Goal: Transaction & Acquisition: Book appointment/travel/reservation

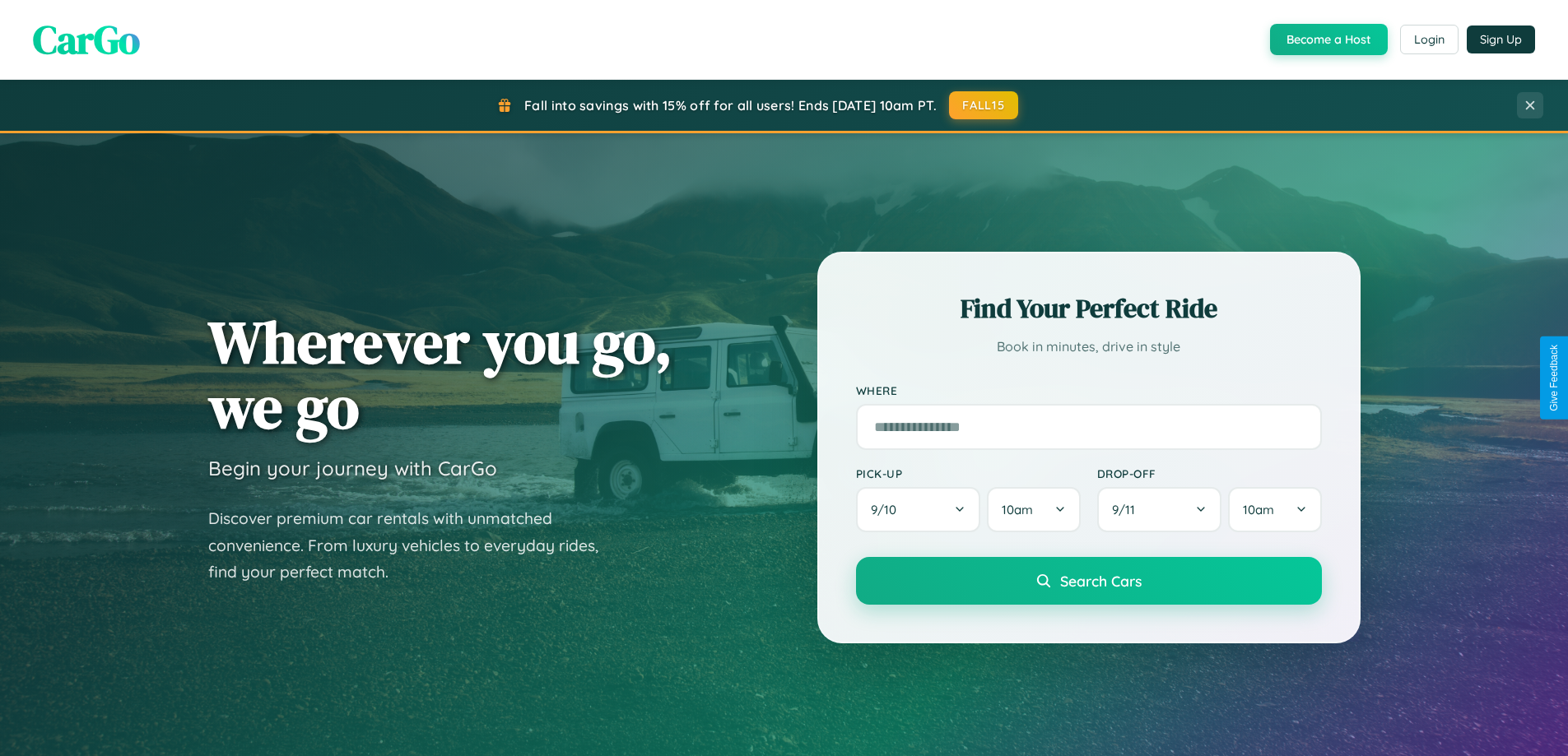
scroll to position [49, 0]
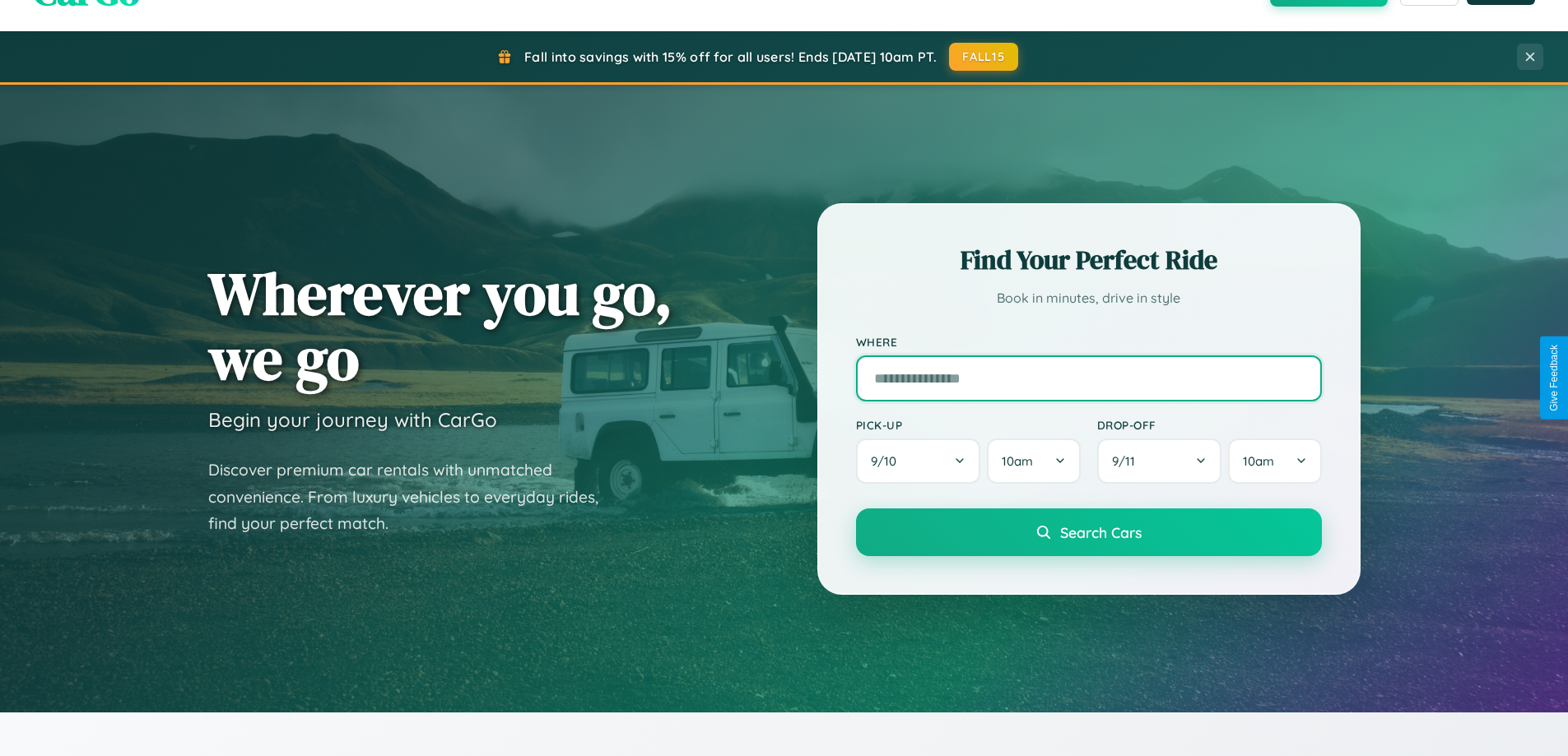
click at [1088, 378] on input "text" at bounding box center [1088, 378] width 466 height 46
type input "**********"
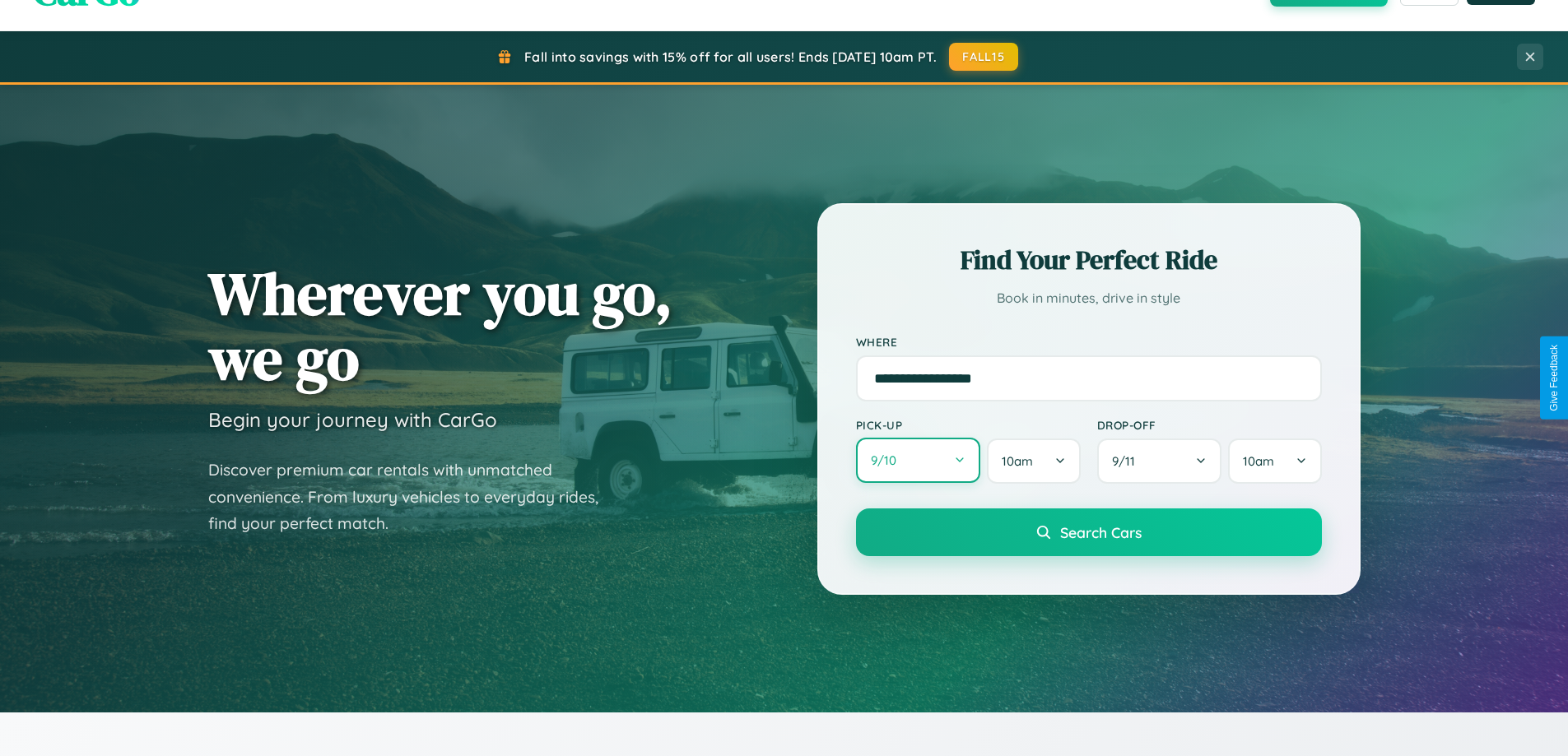
click at [918, 461] on button "9 / 10" at bounding box center [918, 460] width 125 height 45
select select "*"
select select "****"
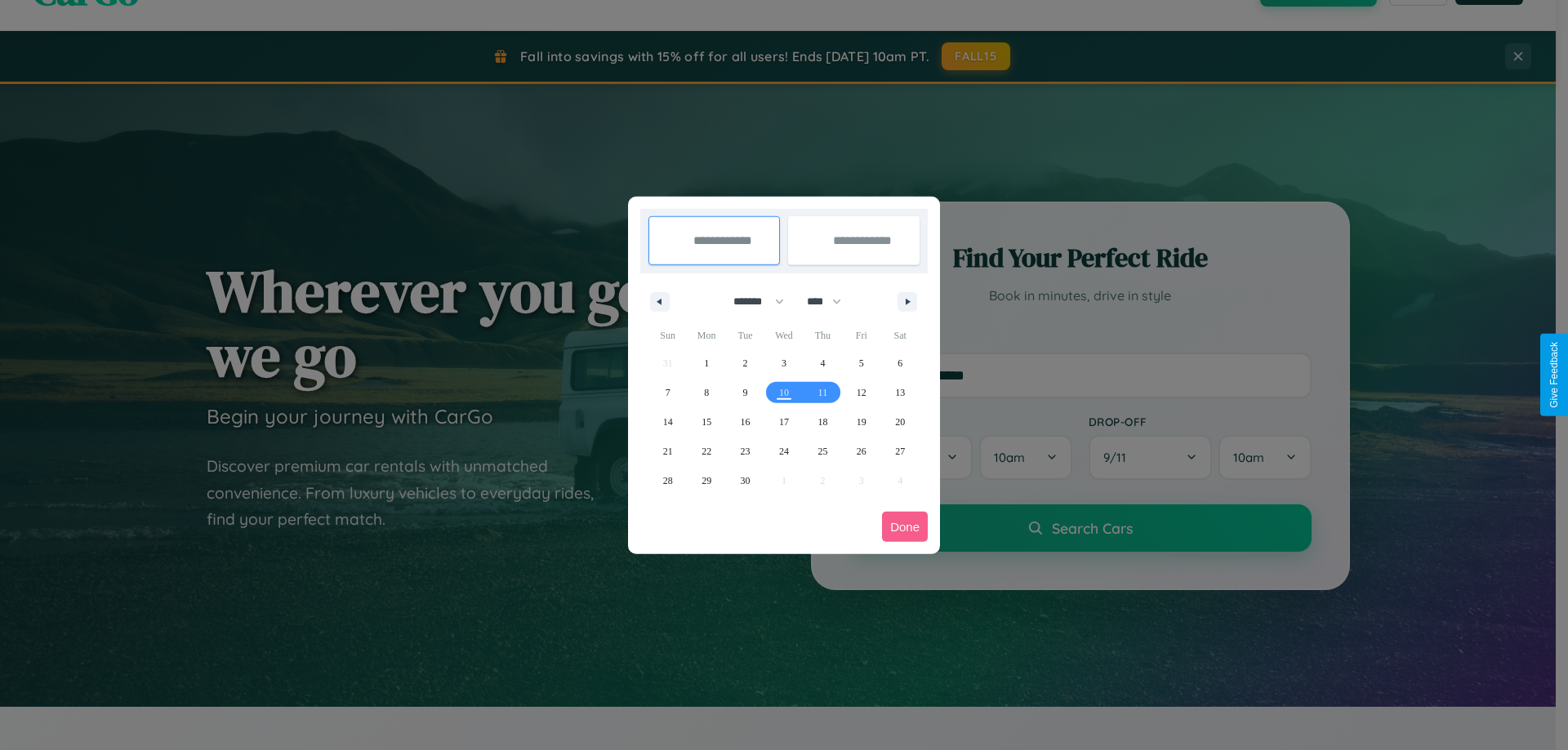
drag, startPoint x: 751, startPoint y: 301, endPoint x: 784, endPoint y: 328, distance: 42.6
click at [751, 301] on select "******* ******** ***** ***** *** **** **** ****** ********* ******* ******** **…" at bounding box center [756, 301] width 70 height 27
select select "**"
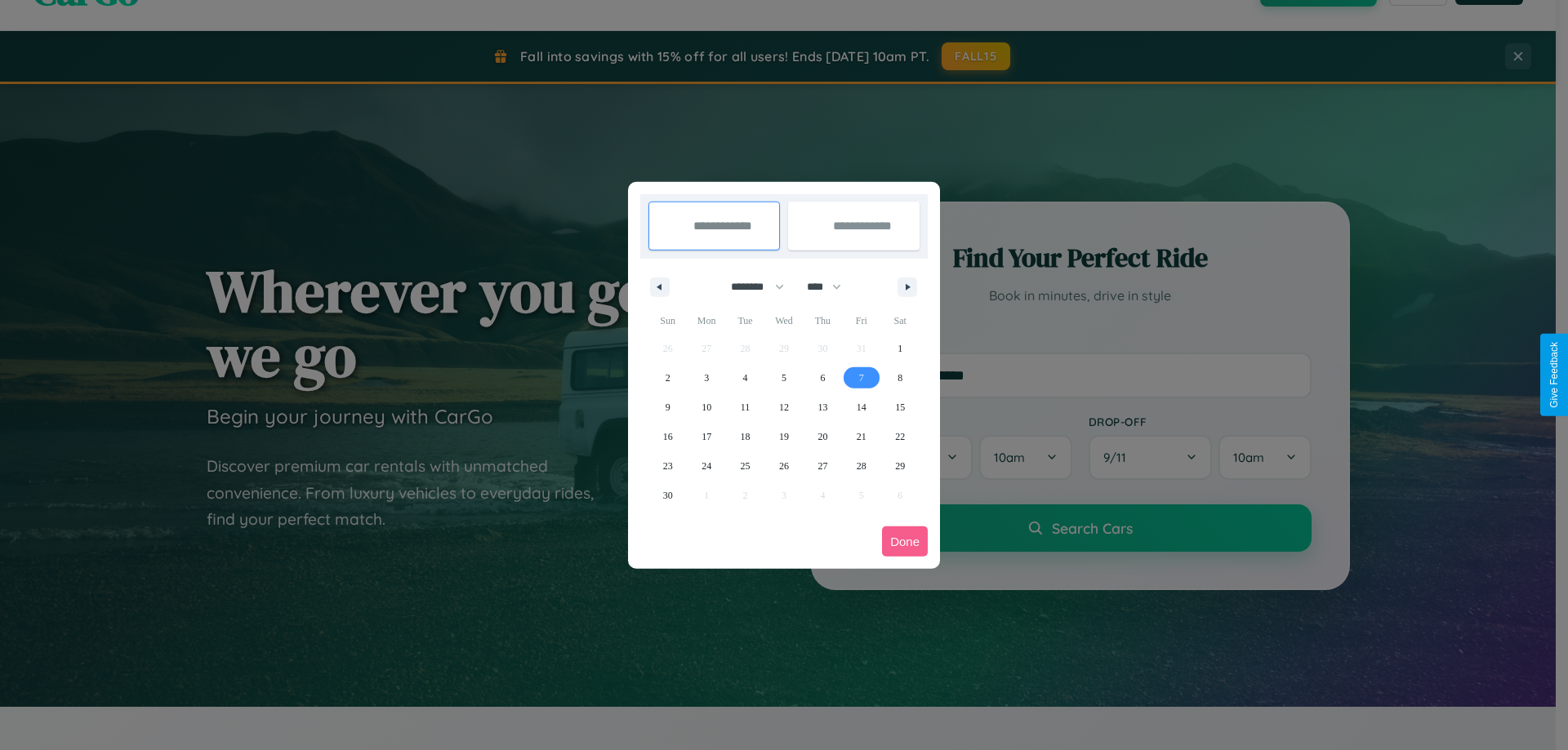
click at [861, 377] on span "7" at bounding box center [861, 378] width 5 height 29
type input "**********"
click at [667, 407] on span "9" at bounding box center [668, 407] width 5 height 29
type input "**********"
click at [905, 542] on button "Done" at bounding box center [904, 542] width 46 height 30
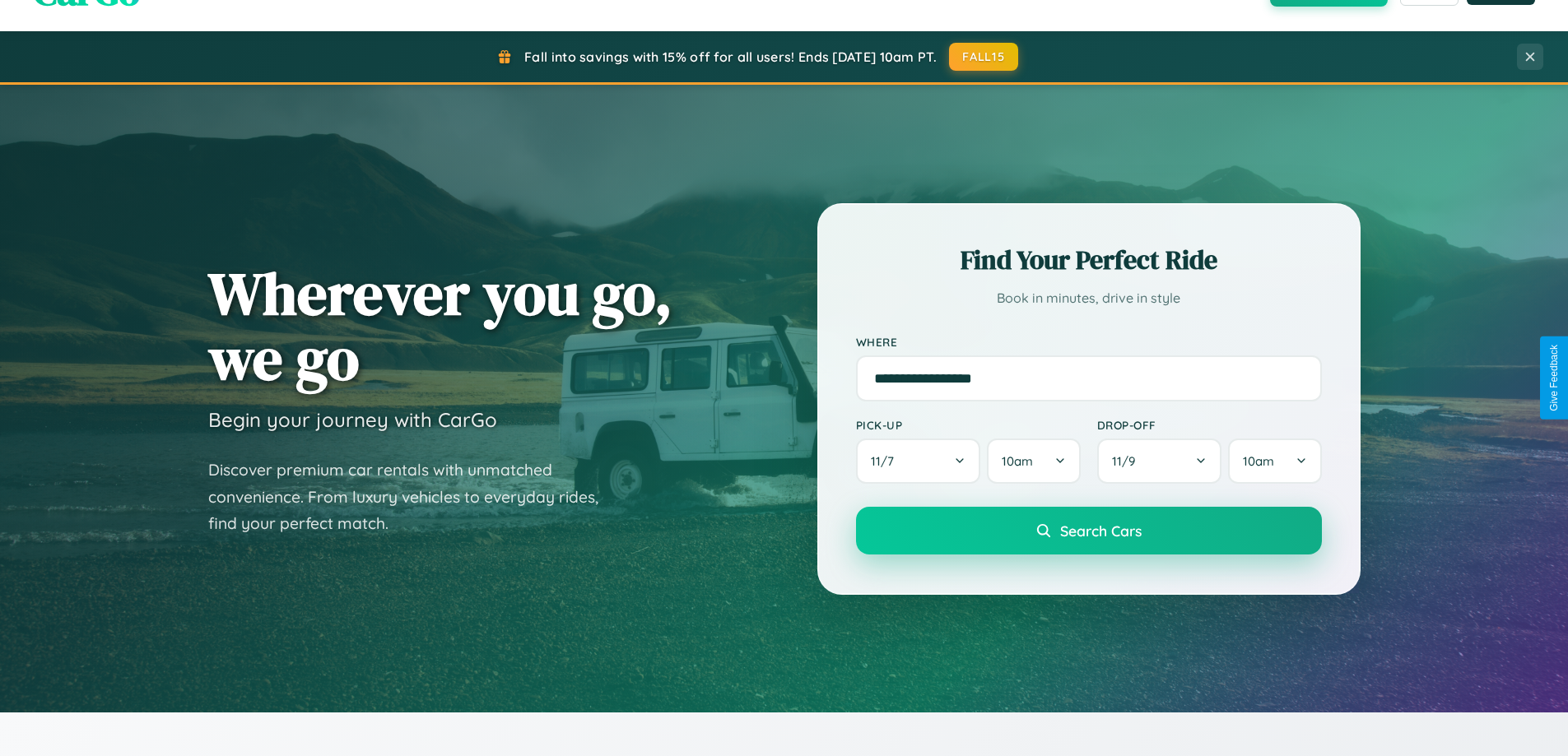
click at [1088, 531] on span "Search Cars" at bounding box center [1100, 530] width 81 height 19
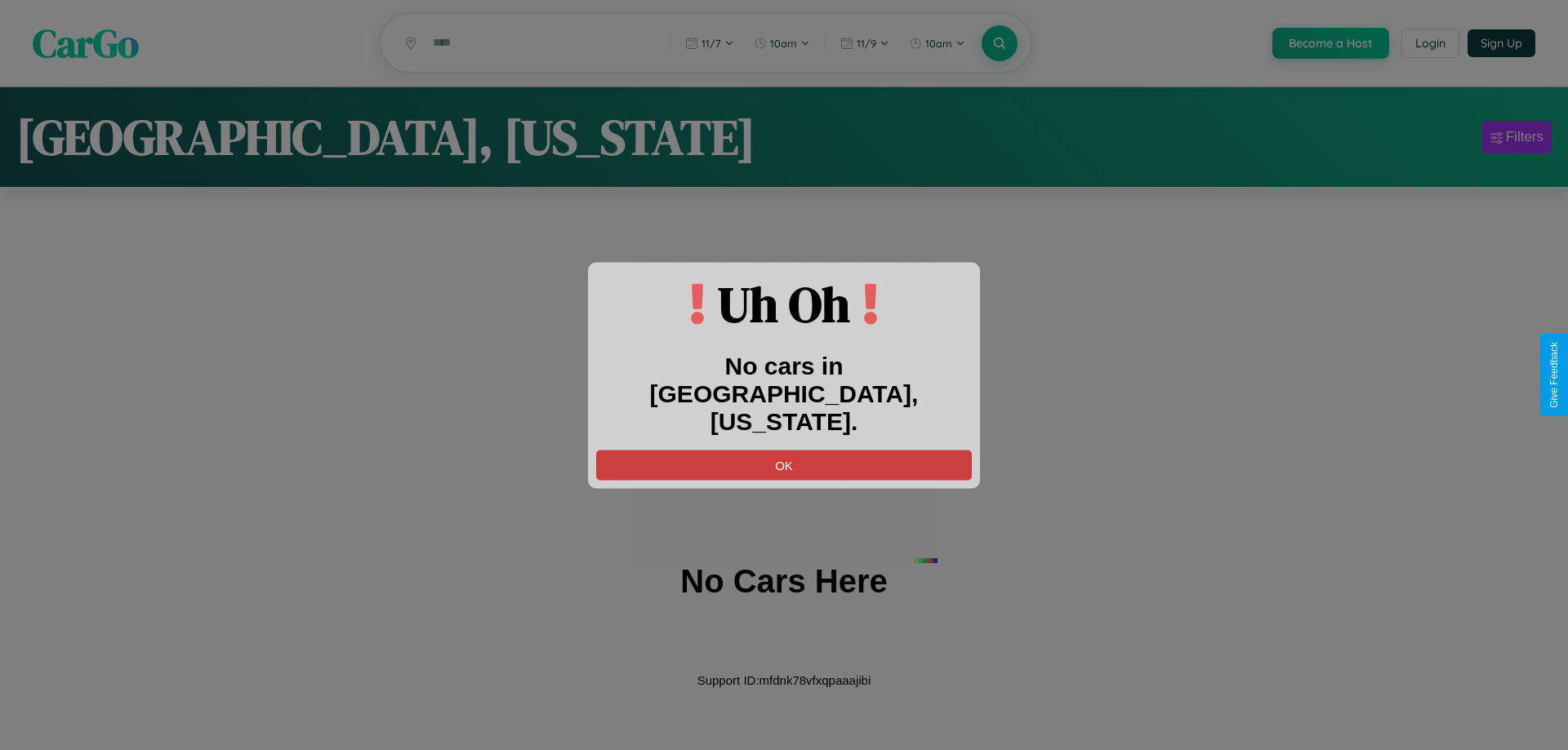
click at [784, 450] on button "OK" at bounding box center [784, 464] width 376 height 30
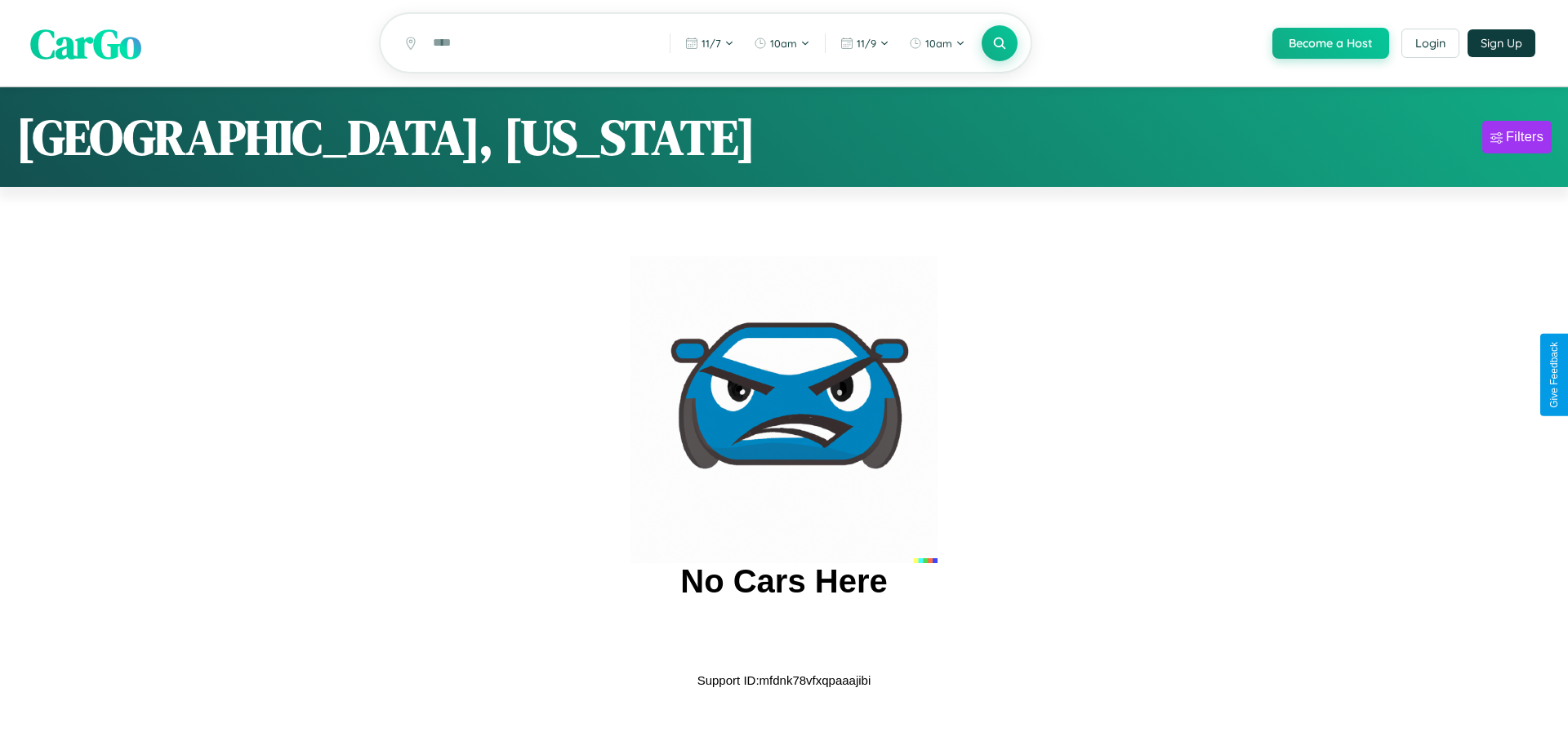
click at [85, 45] on span "CarGo" at bounding box center [85, 43] width 111 height 56
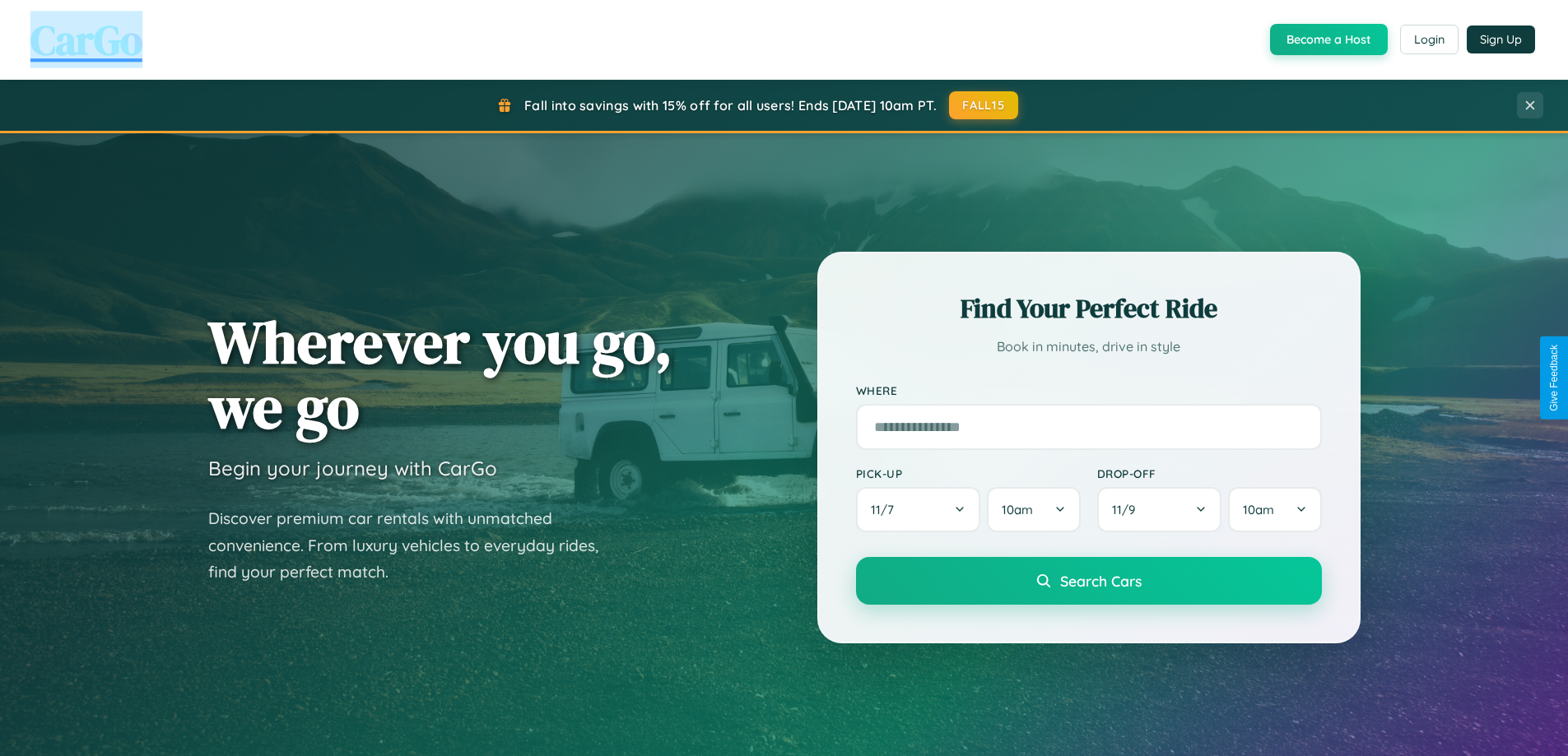
scroll to position [709, 0]
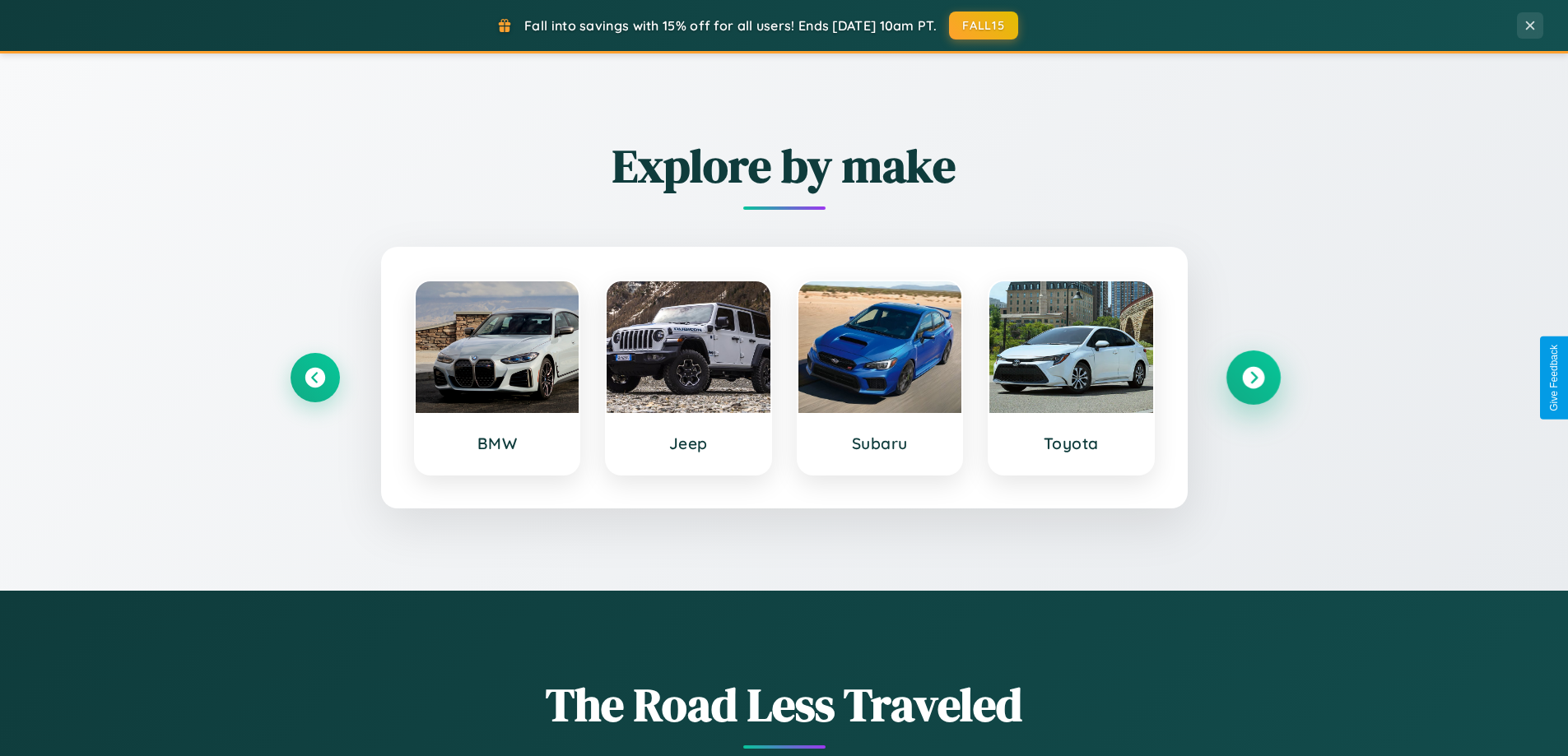
click at [1252, 378] on icon at bounding box center [1253, 378] width 22 height 22
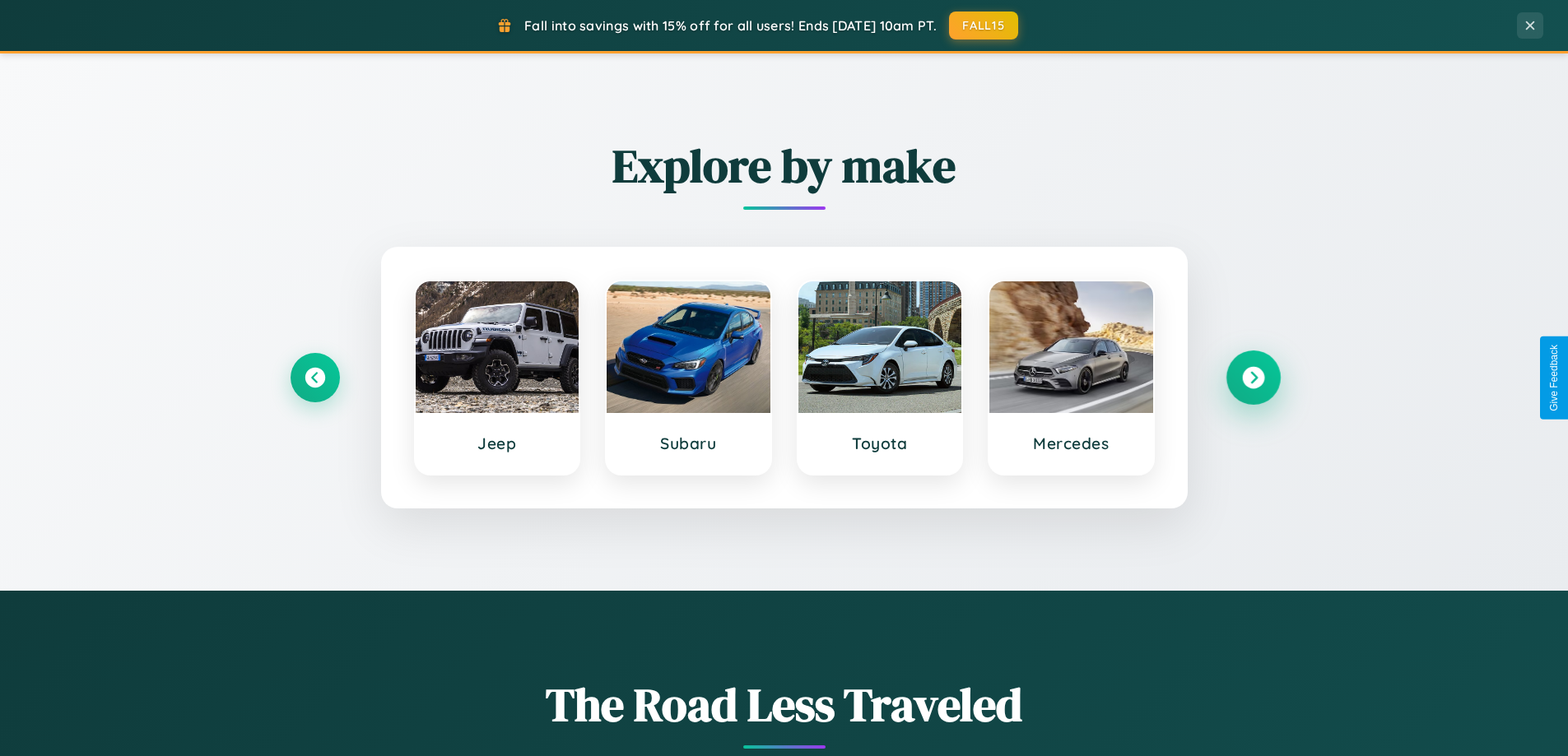
click at [1252, 378] on icon at bounding box center [1253, 378] width 22 height 22
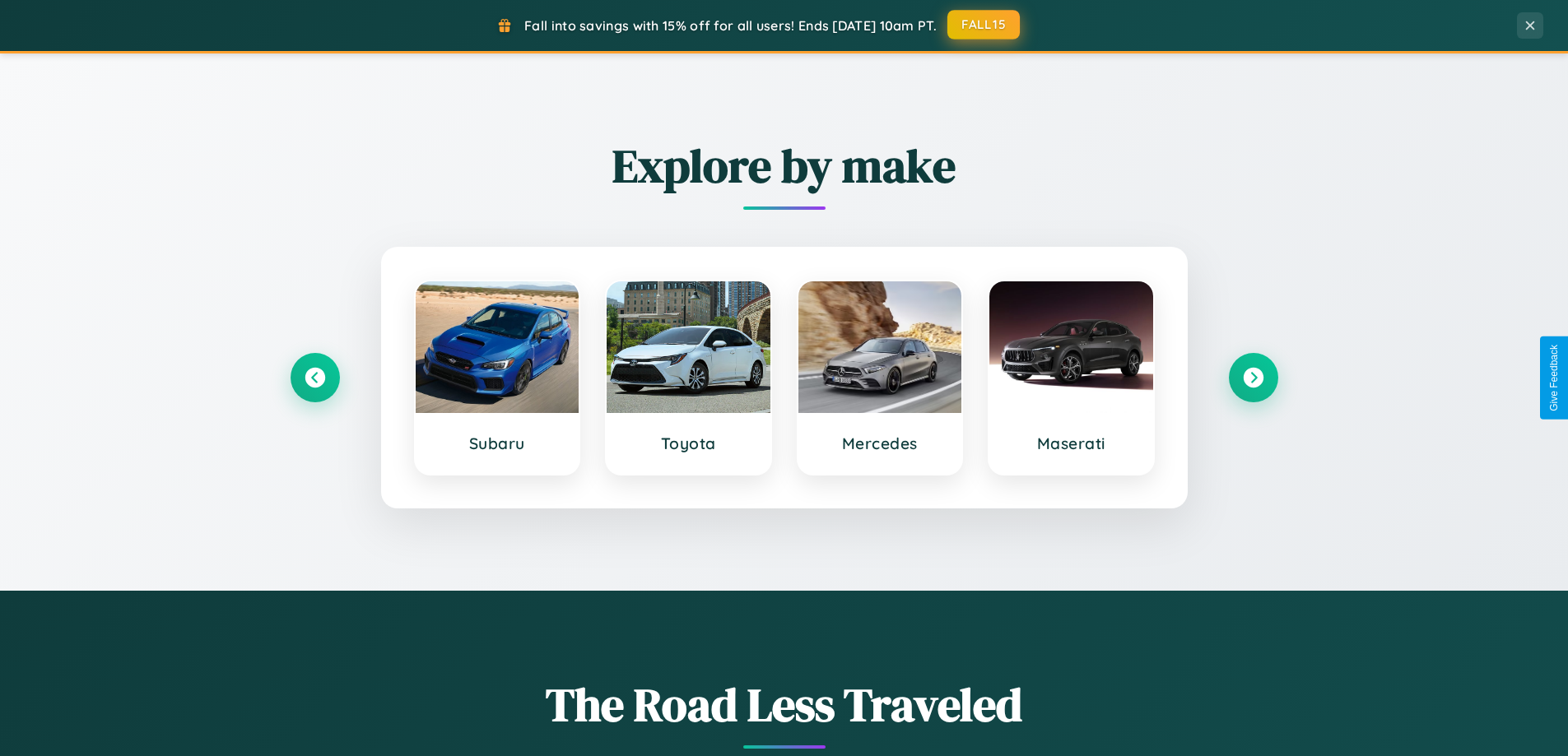
click at [985, 24] on button "FALL15" at bounding box center [984, 24] width 72 height 29
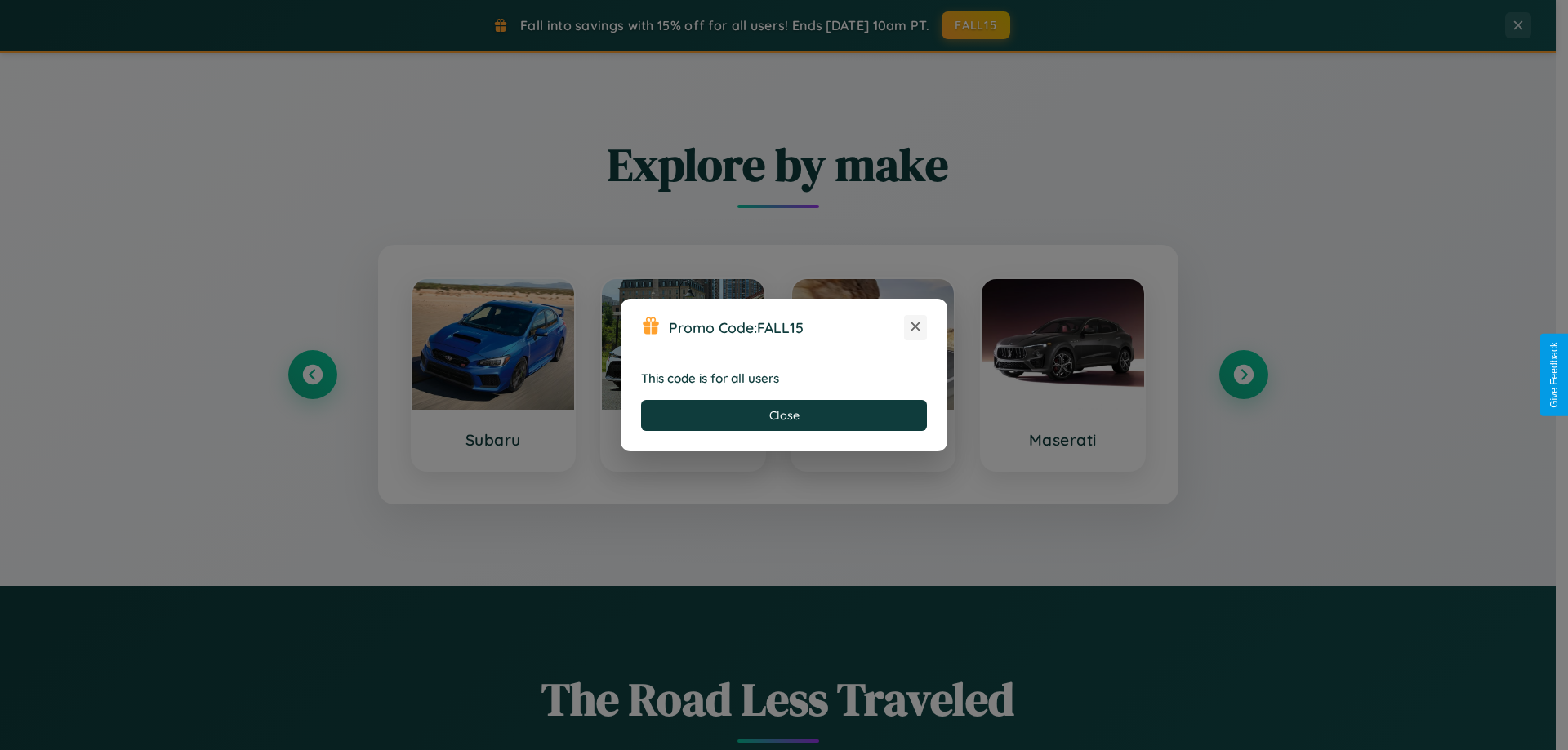
click at [916, 328] on icon at bounding box center [915, 327] width 16 height 16
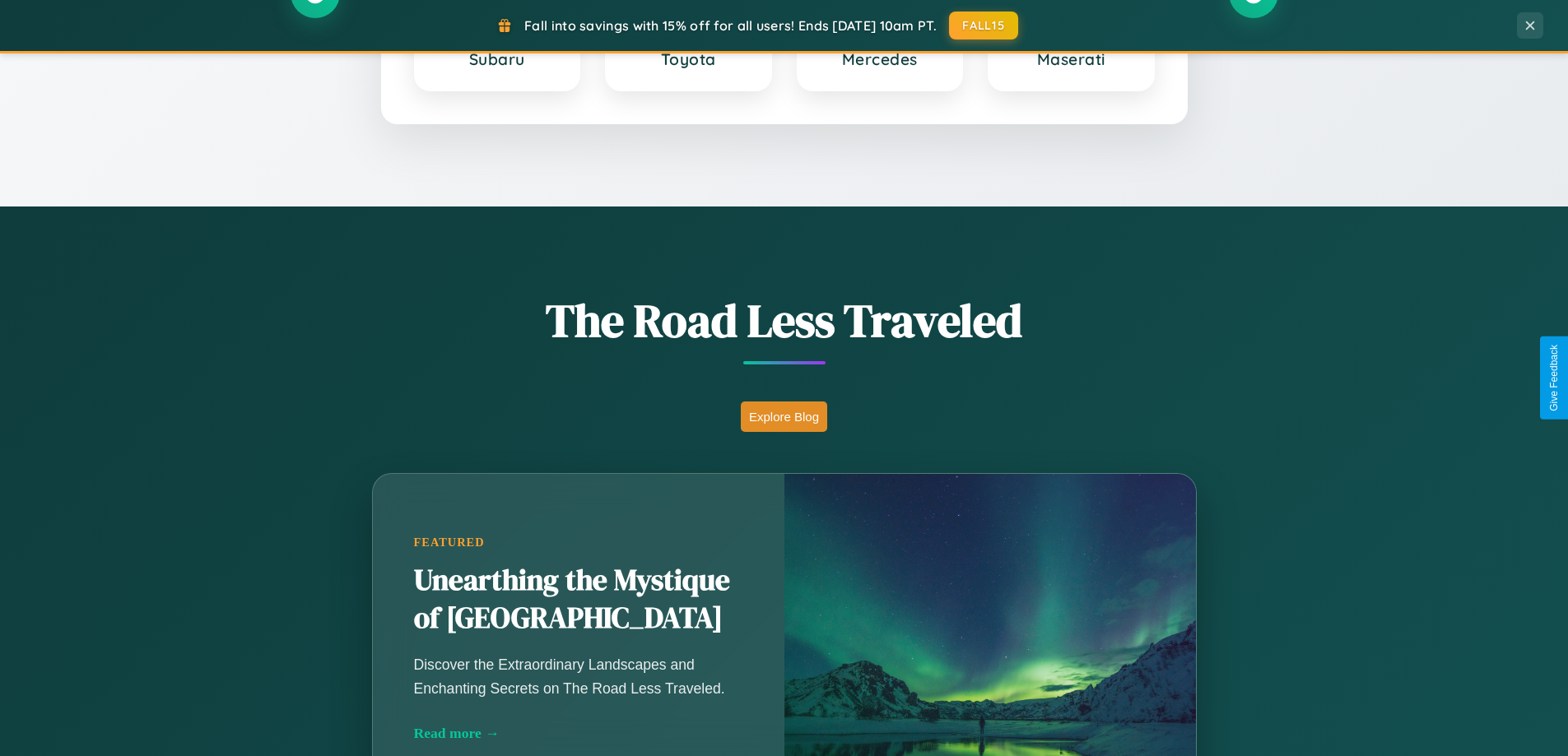
scroll to position [1928, 0]
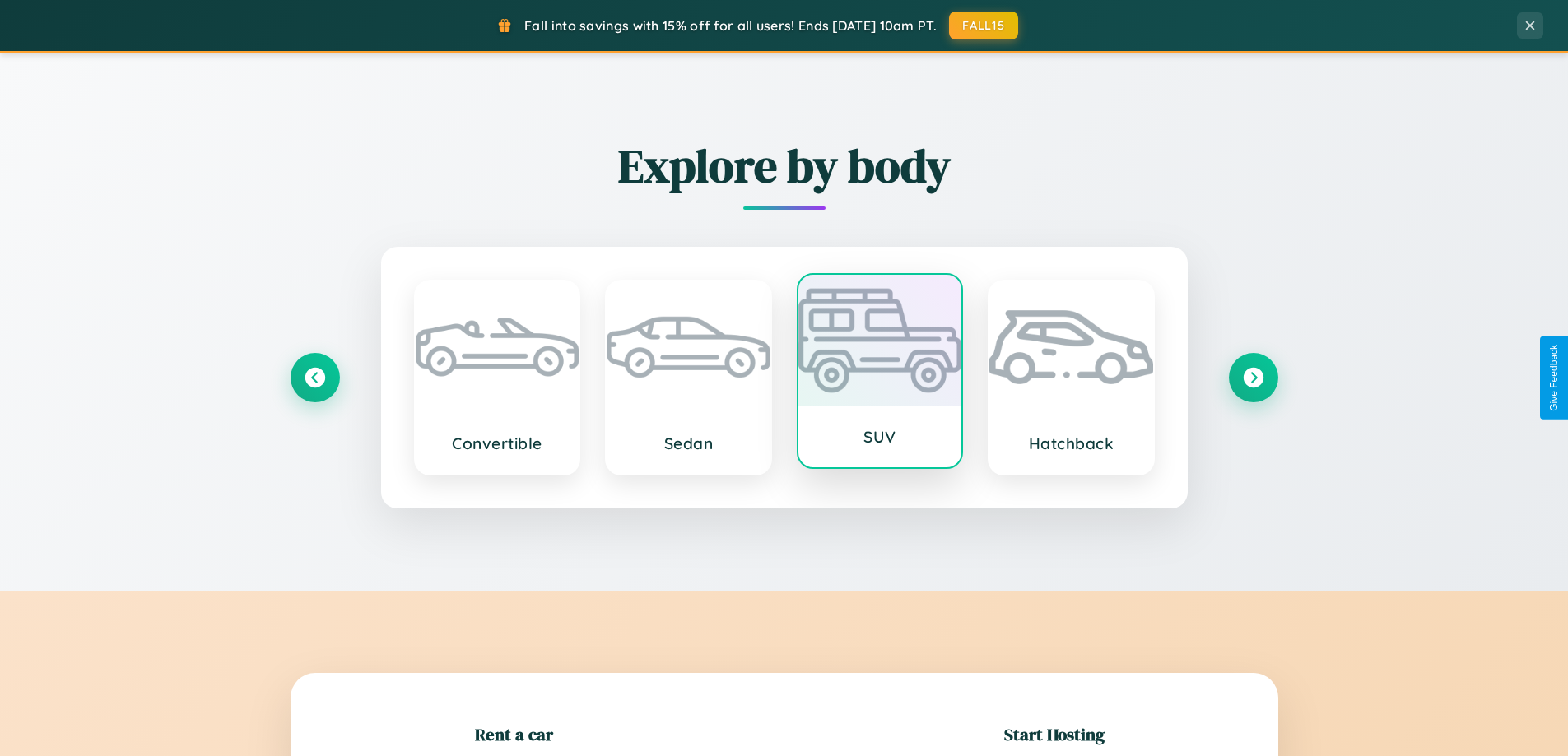
click at [879, 371] on div at bounding box center [880, 340] width 164 height 132
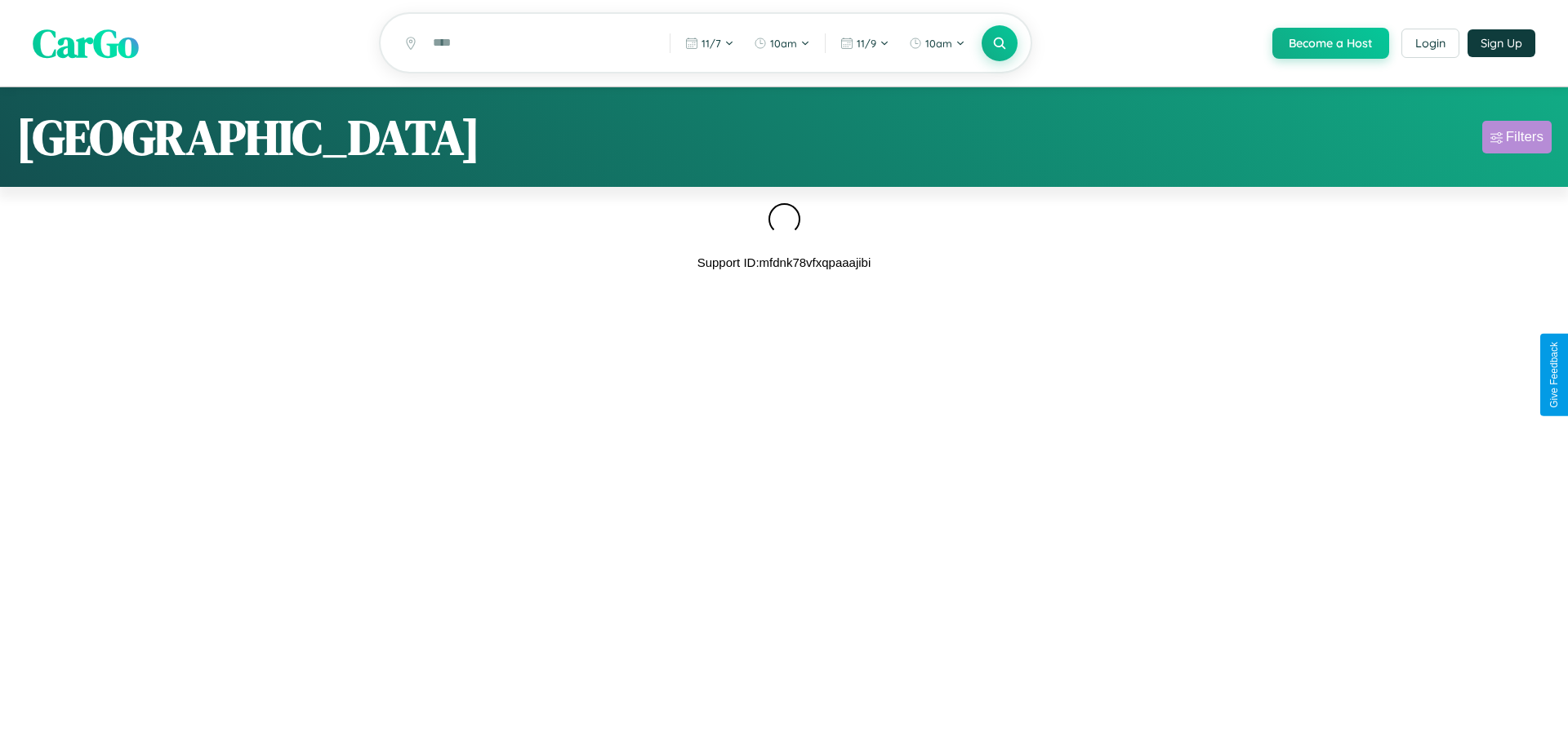
click at [1517, 140] on div "Filters" at bounding box center [1524, 137] width 38 height 16
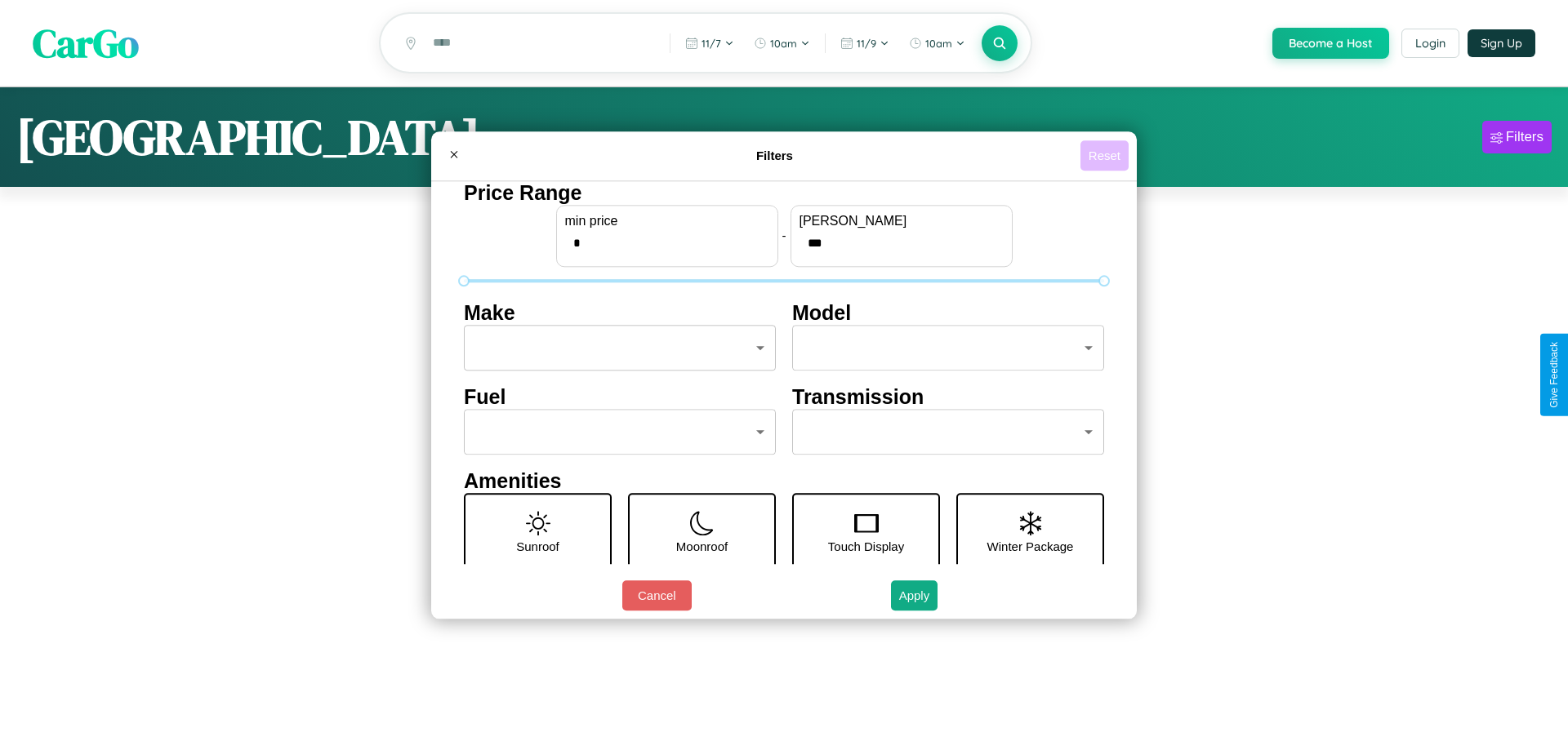
click at [1104, 155] on button "Reset" at bounding box center [1105, 155] width 48 height 30
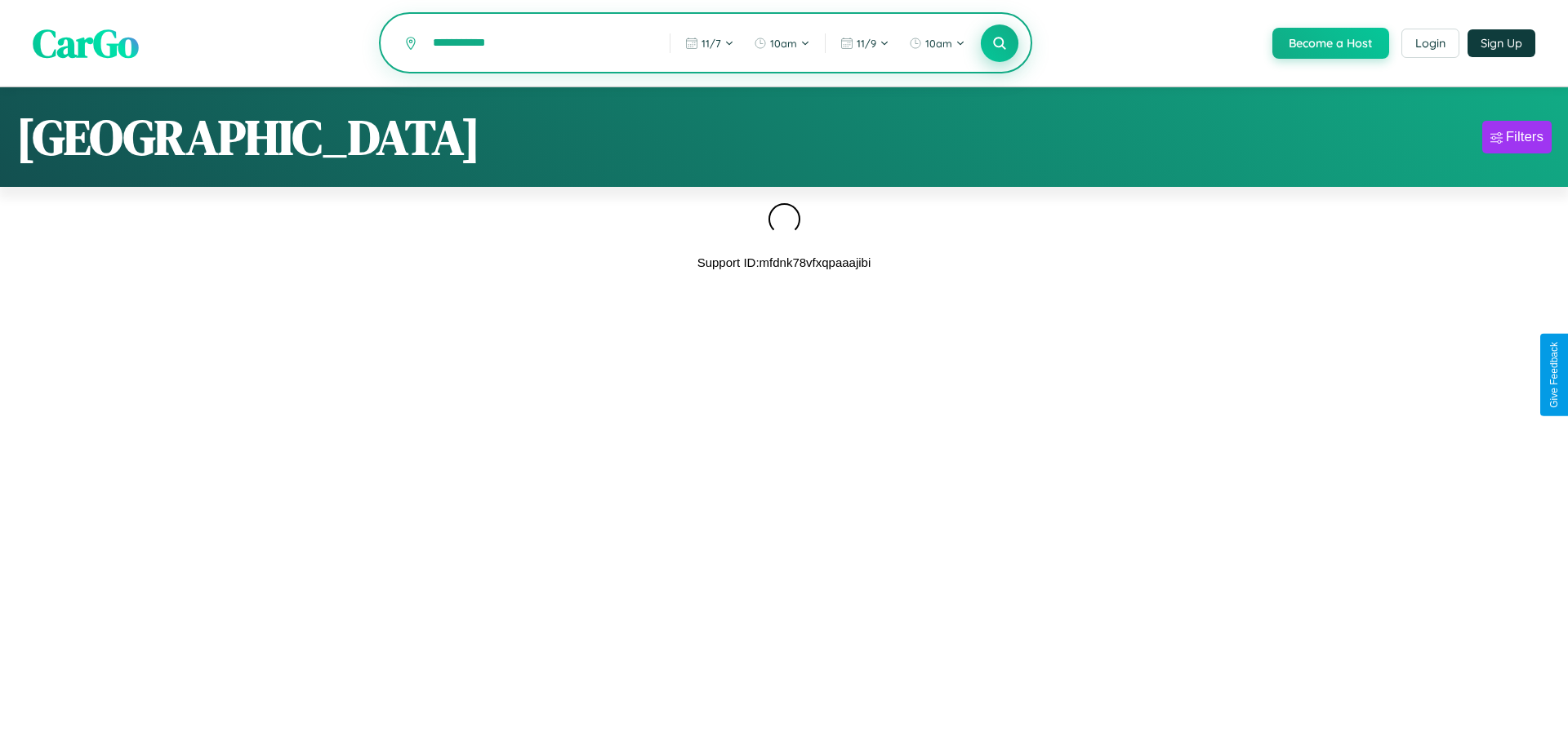
type input "**********"
click at [998, 45] on icon at bounding box center [999, 43] width 16 height 16
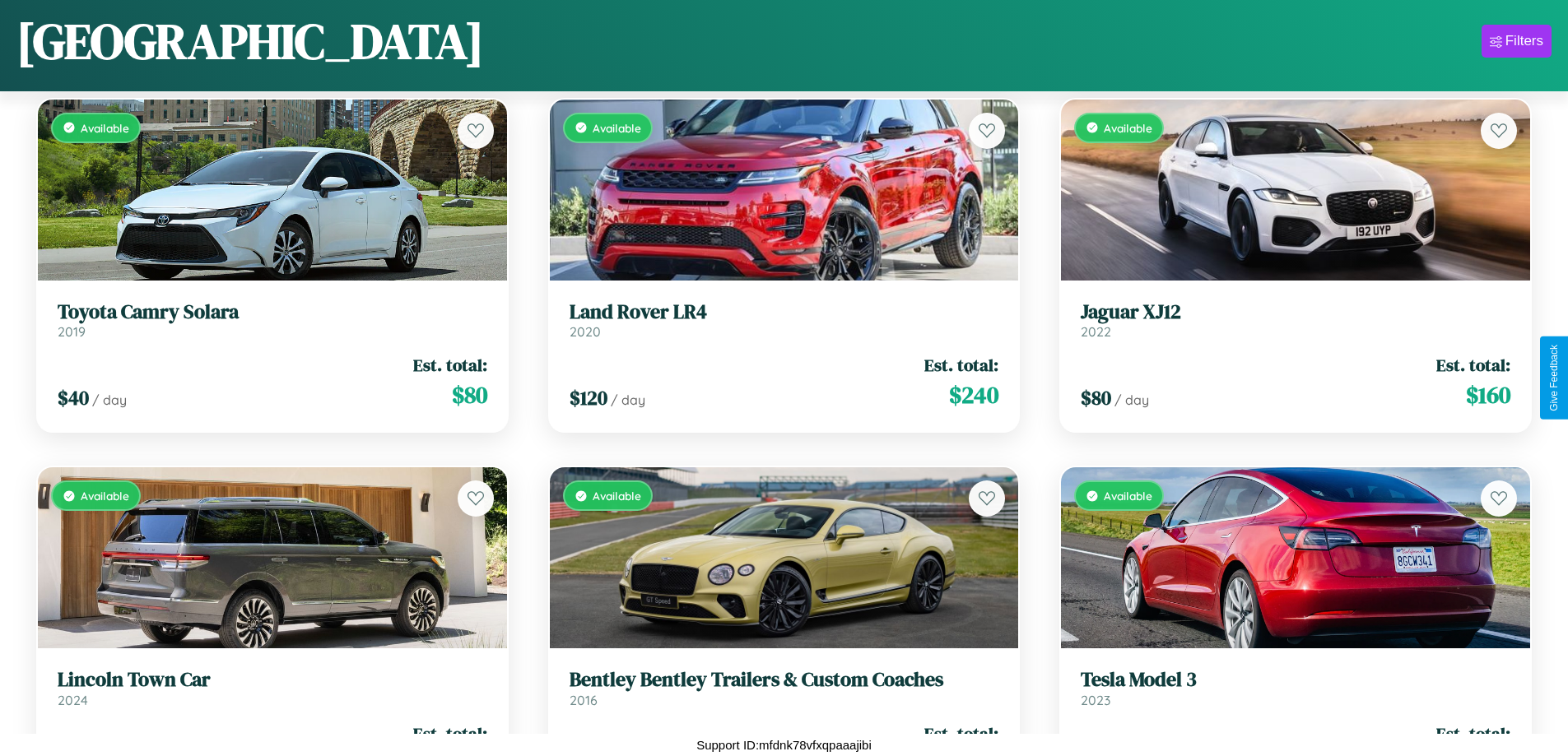
scroll to position [2811, 0]
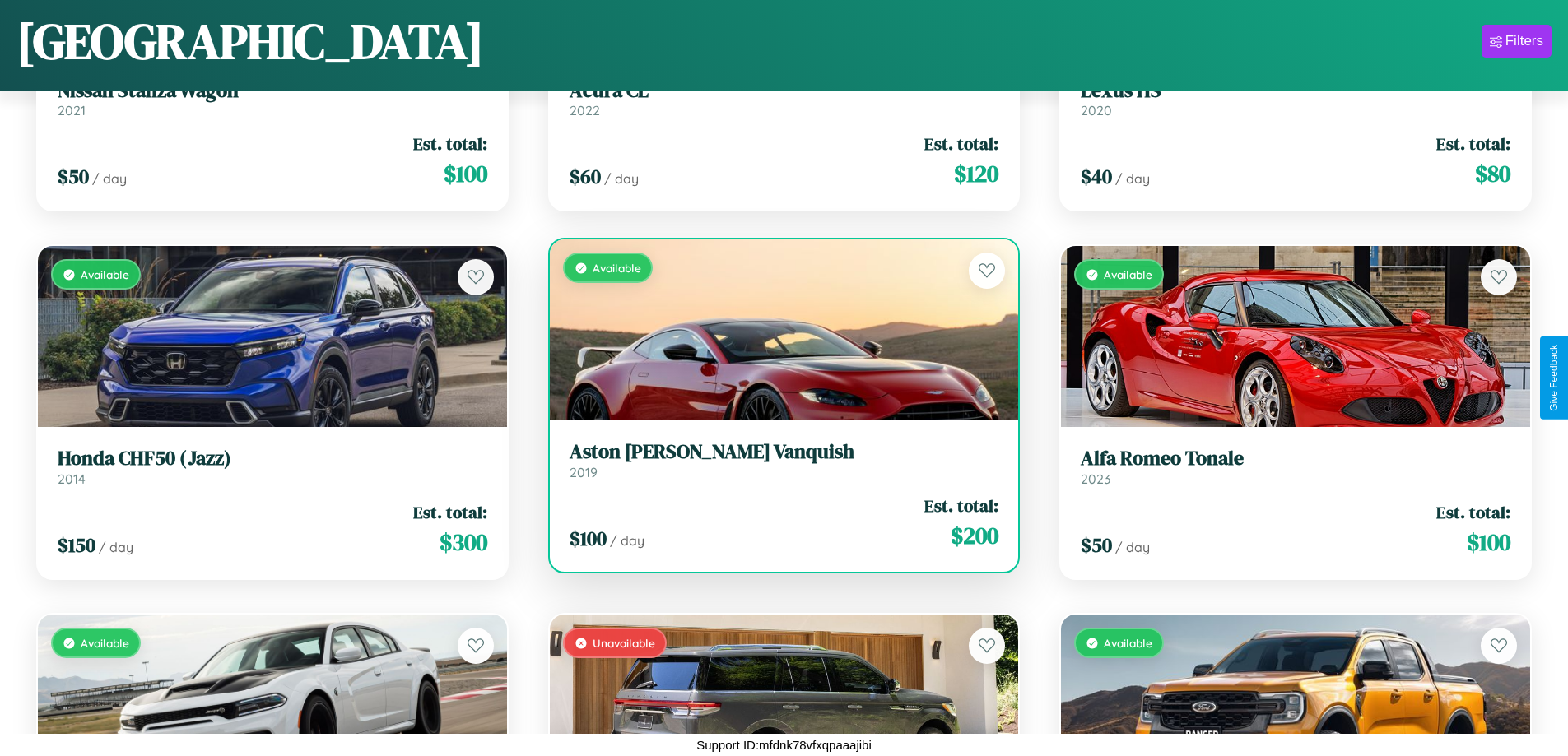
click at [777, 461] on h3 "Aston [PERSON_NAME] Vanquish" at bounding box center [784, 452] width 430 height 23
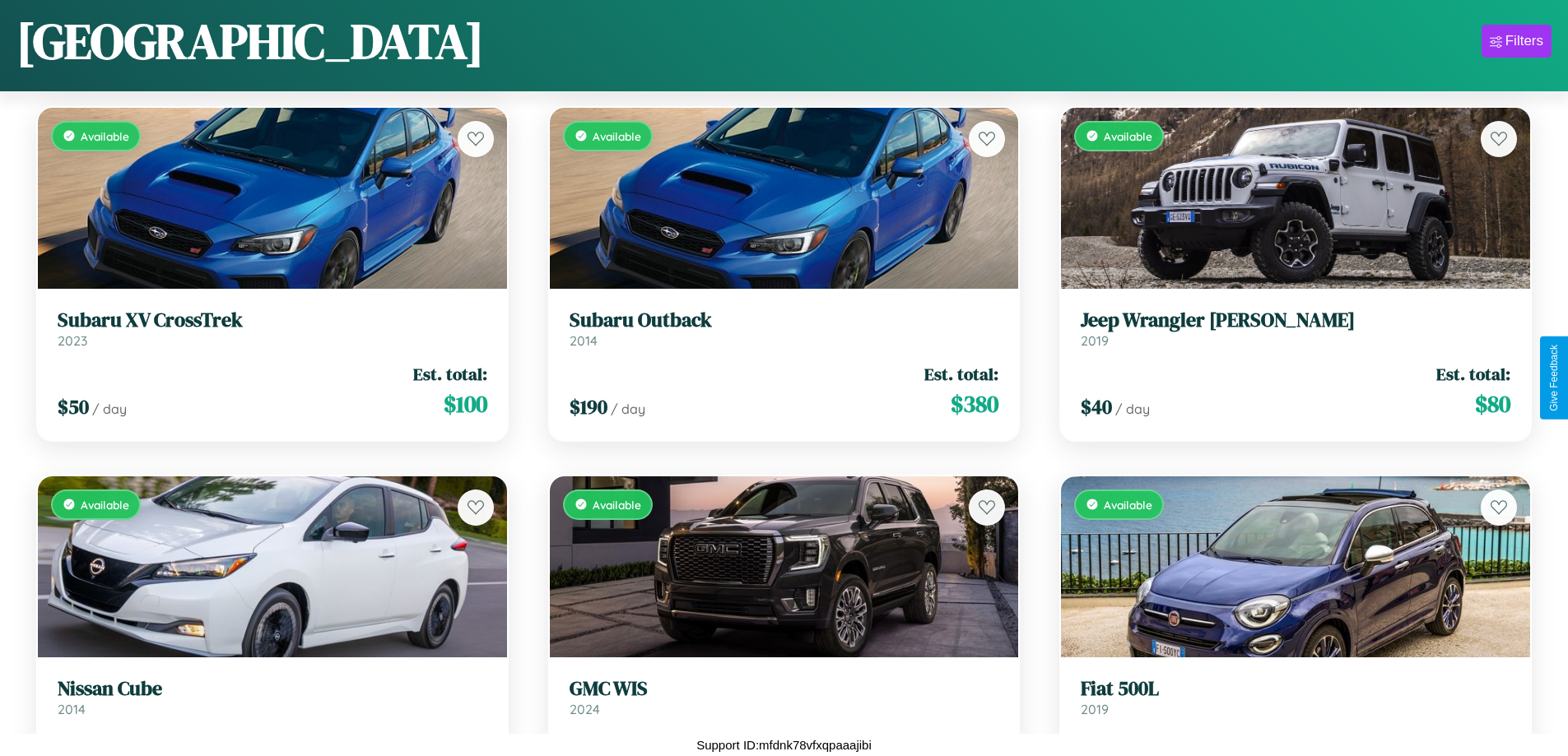
scroll to position [5391, 0]
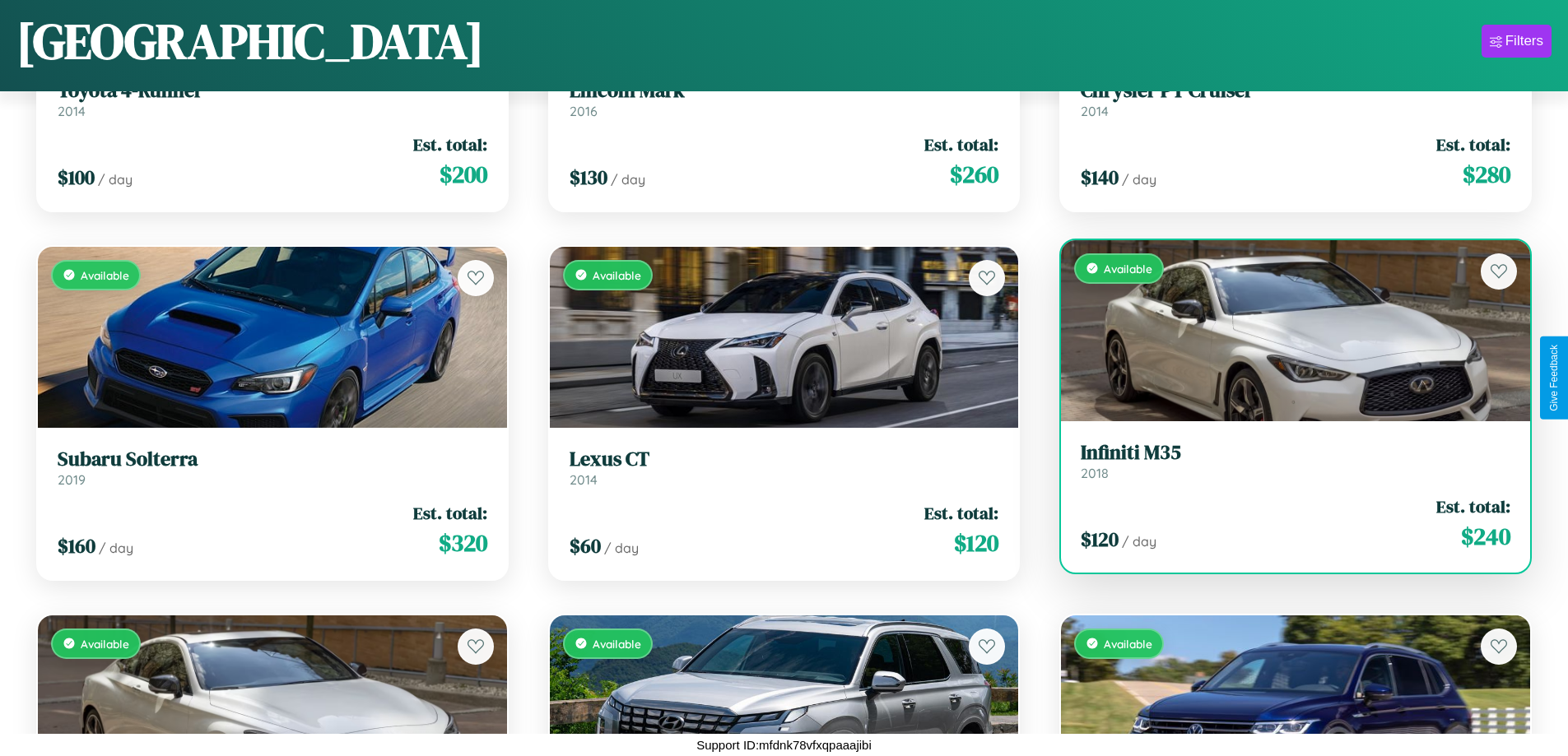
click at [1285, 530] on div "$ 120 / day Est. total: $ 240" at bounding box center [1295, 524] width 430 height 59
click at [1285, 524] on div "$ 120 / day Est. total: $ 240" at bounding box center [1295, 524] width 430 height 59
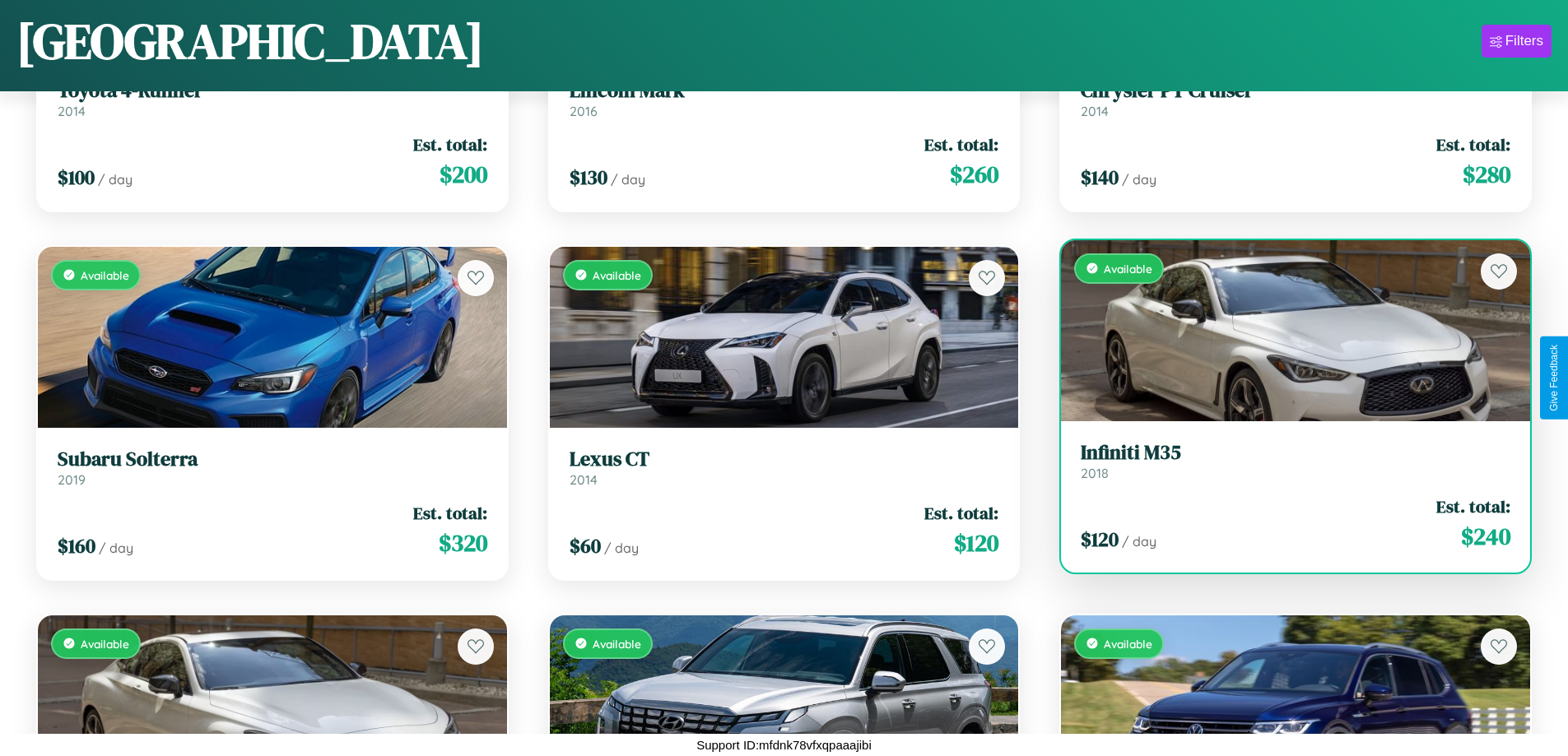
click at [1285, 524] on div "$ 120 / day Est. total: $ 240" at bounding box center [1295, 524] width 430 height 59
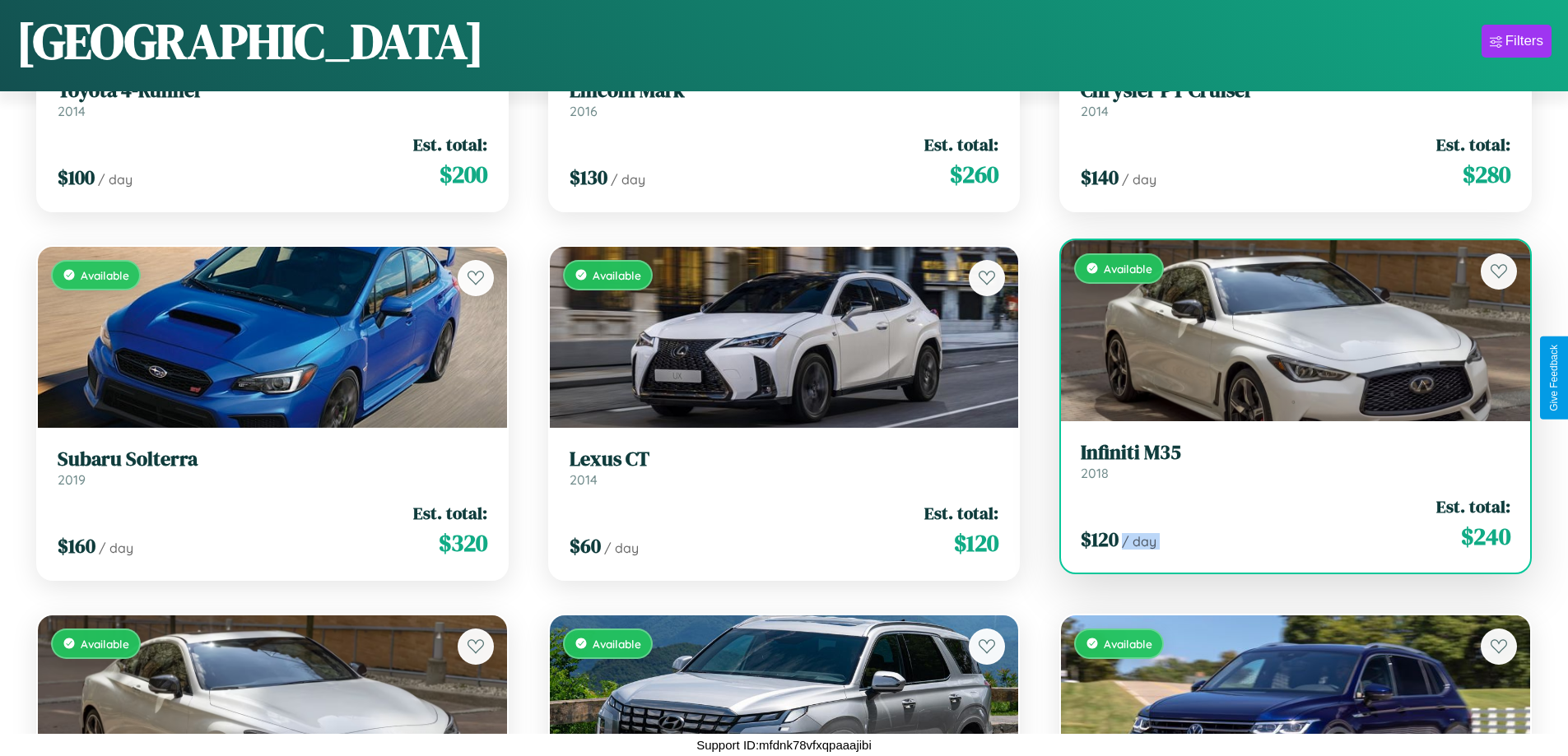
click at [1285, 524] on div "$ 120 / day Est. total: $ 240" at bounding box center [1295, 524] width 430 height 59
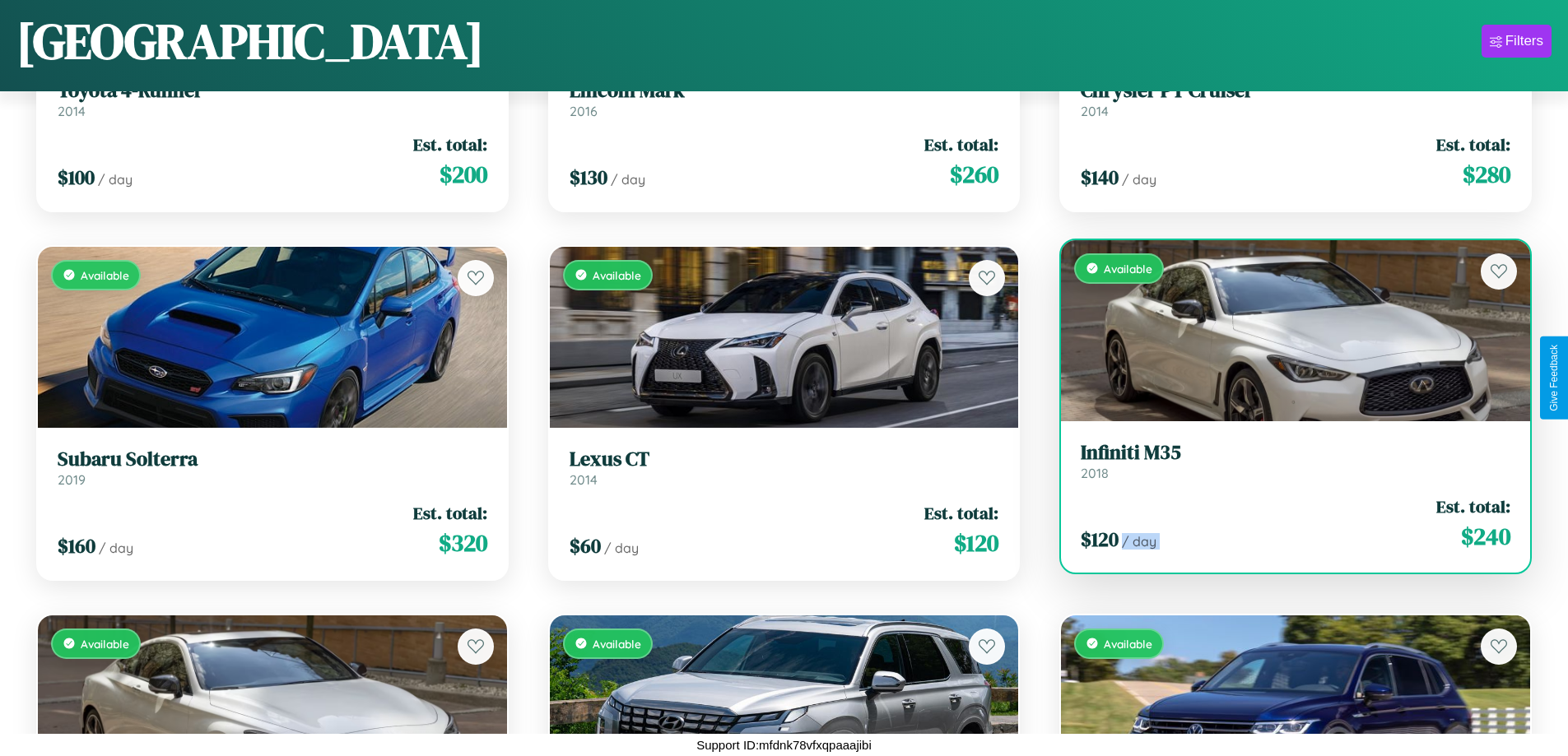
click at [1285, 524] on div "$ 120 / day Est. total: $ 240" at bounding box center [1295, 524] width 430 height 59
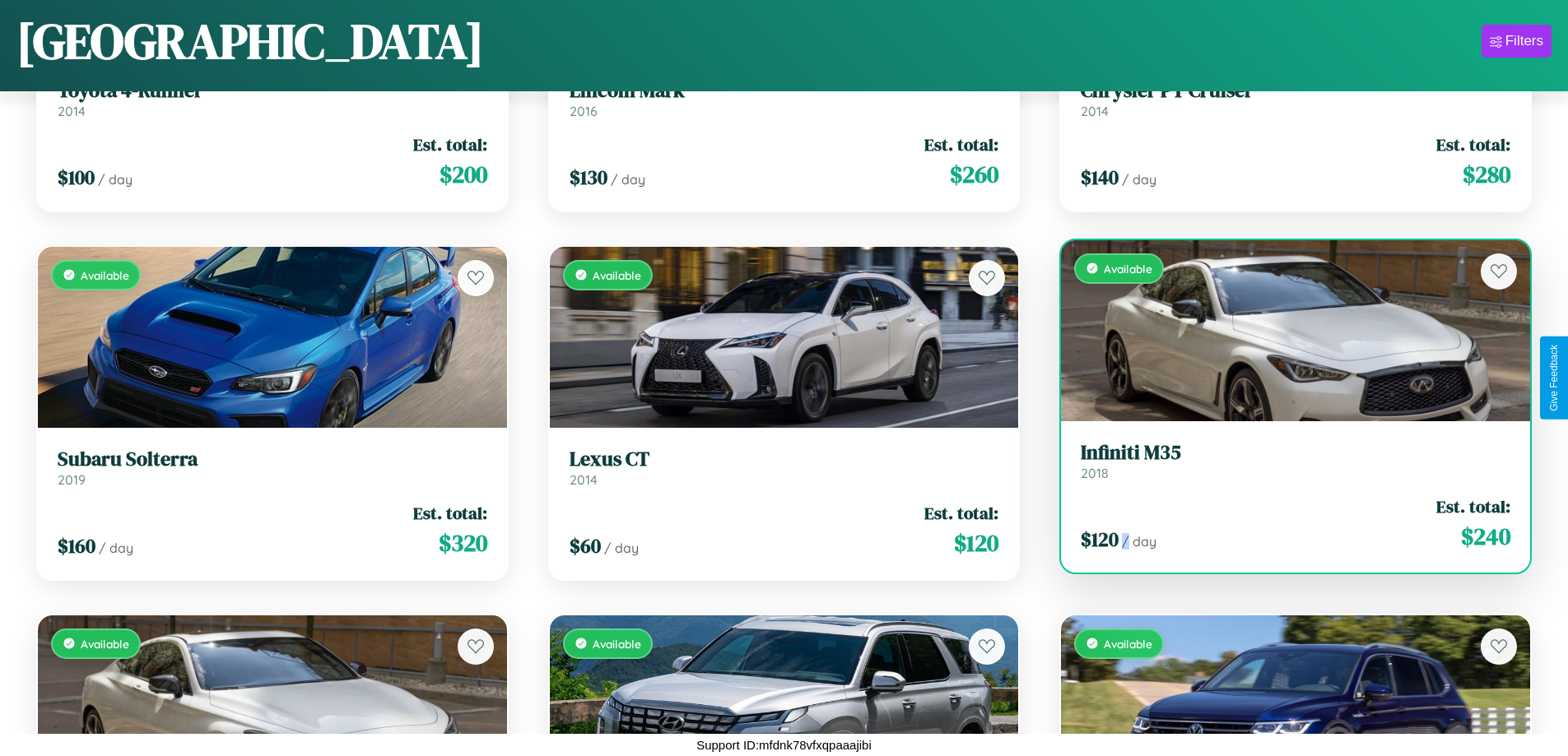
click at [1285, 524] on div "$ 120 / day Est. total: $ 240" at bounding box center [1295, 524] width 430 height 59
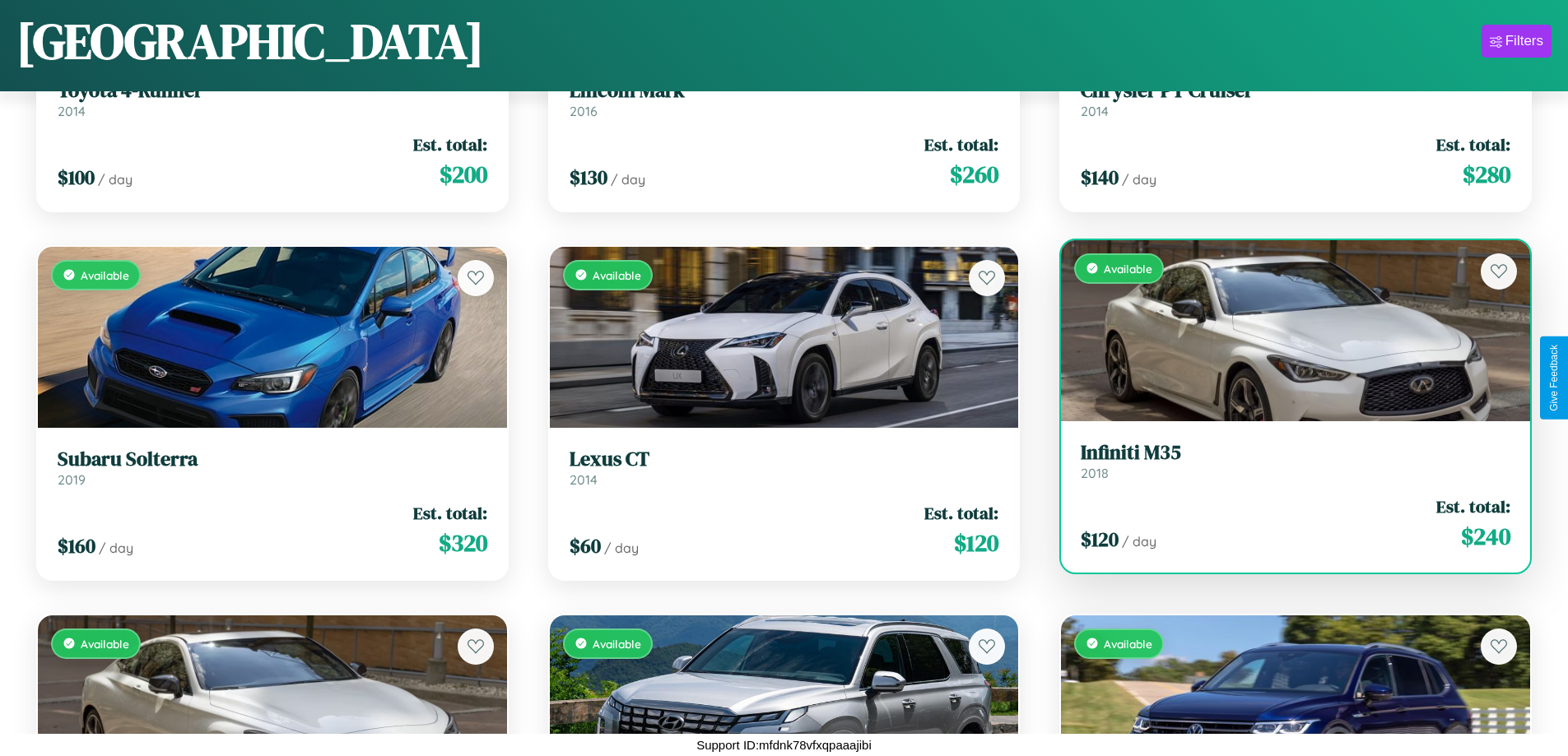
click at [1285, 461] on h3 "Infiniti M35" at bounding box center [1295, 453] width 430 height 23
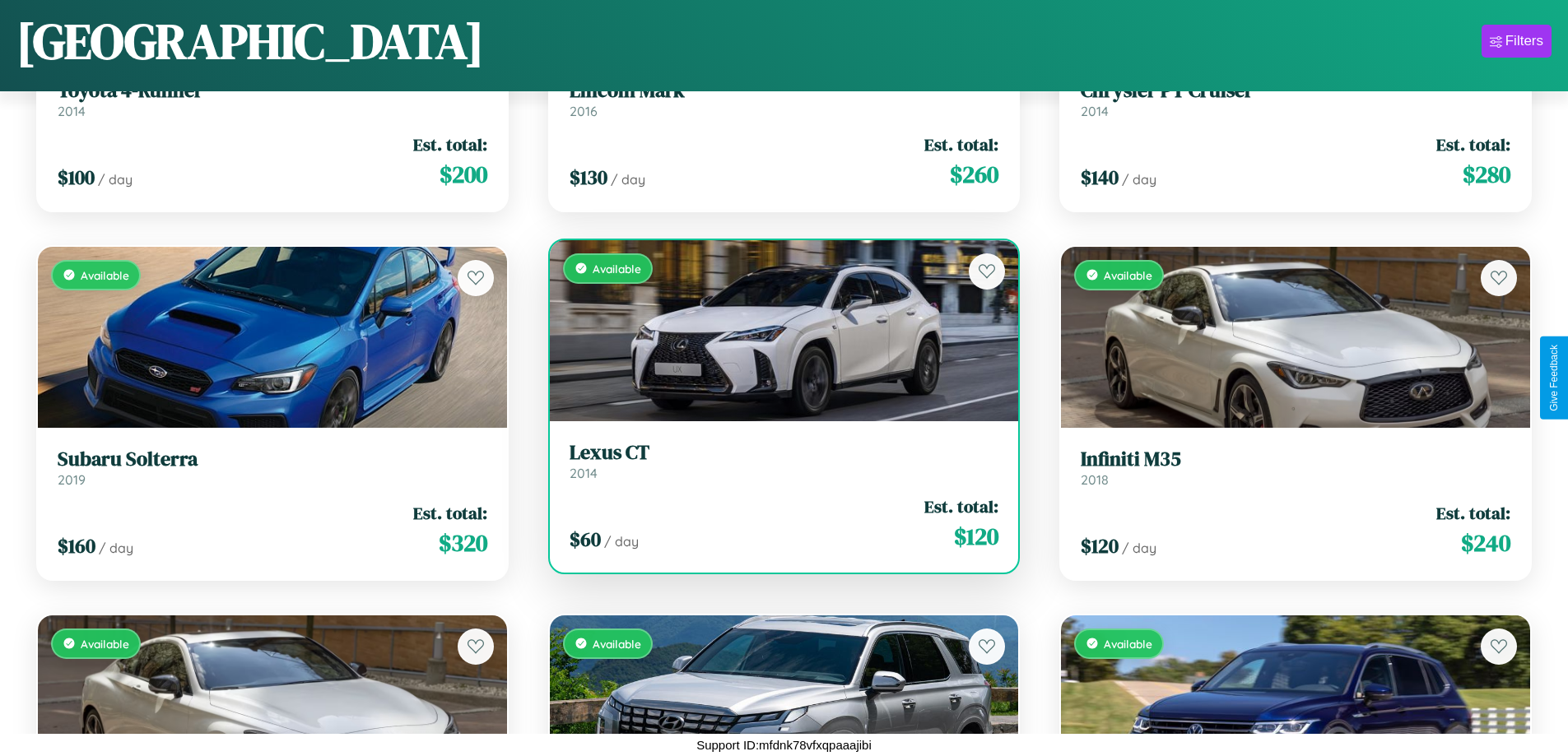
scroll to position [10919, 0]
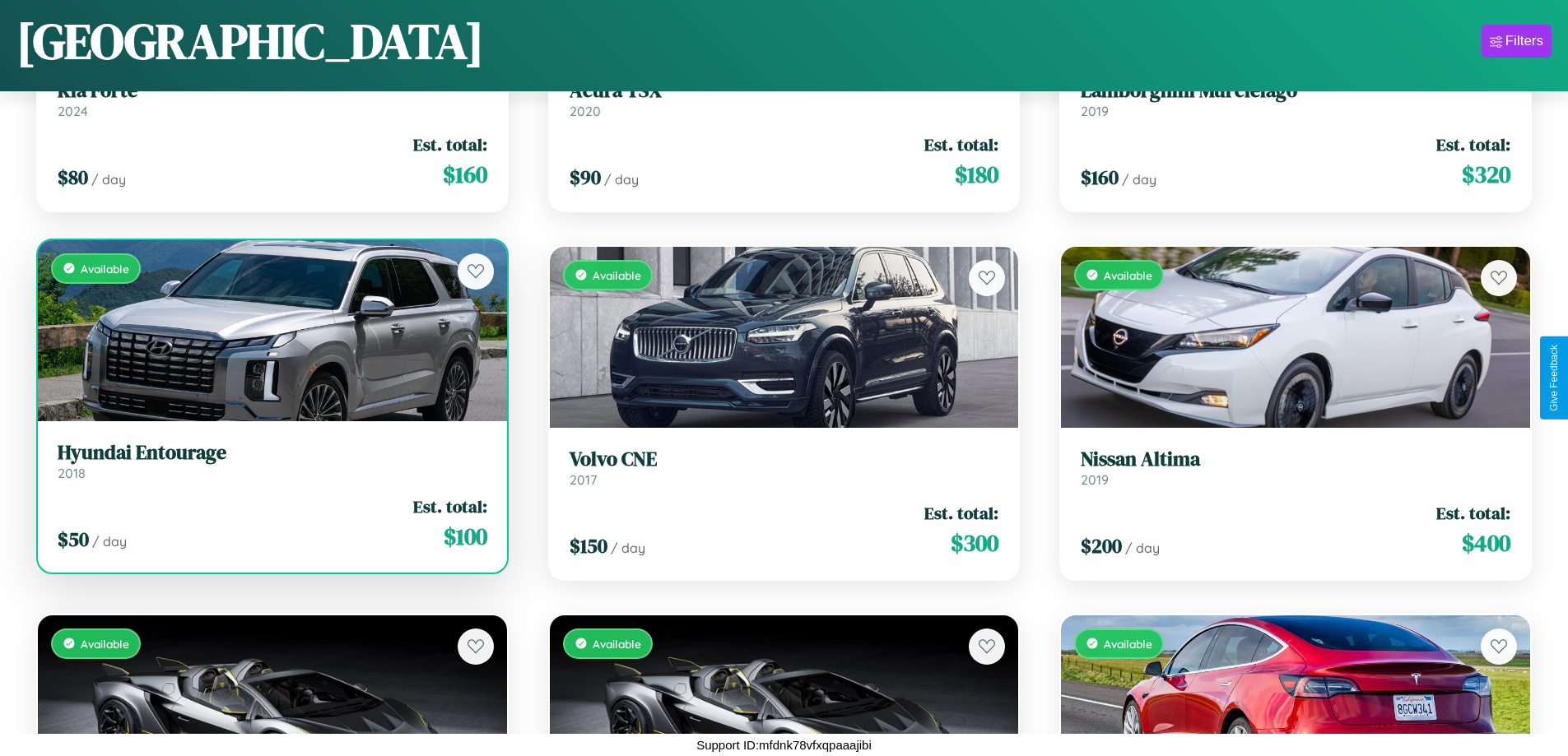
click at [270, 468] on link "Hyundai Entourage 2018" at bounding box center [273, 461] width 430 height 40
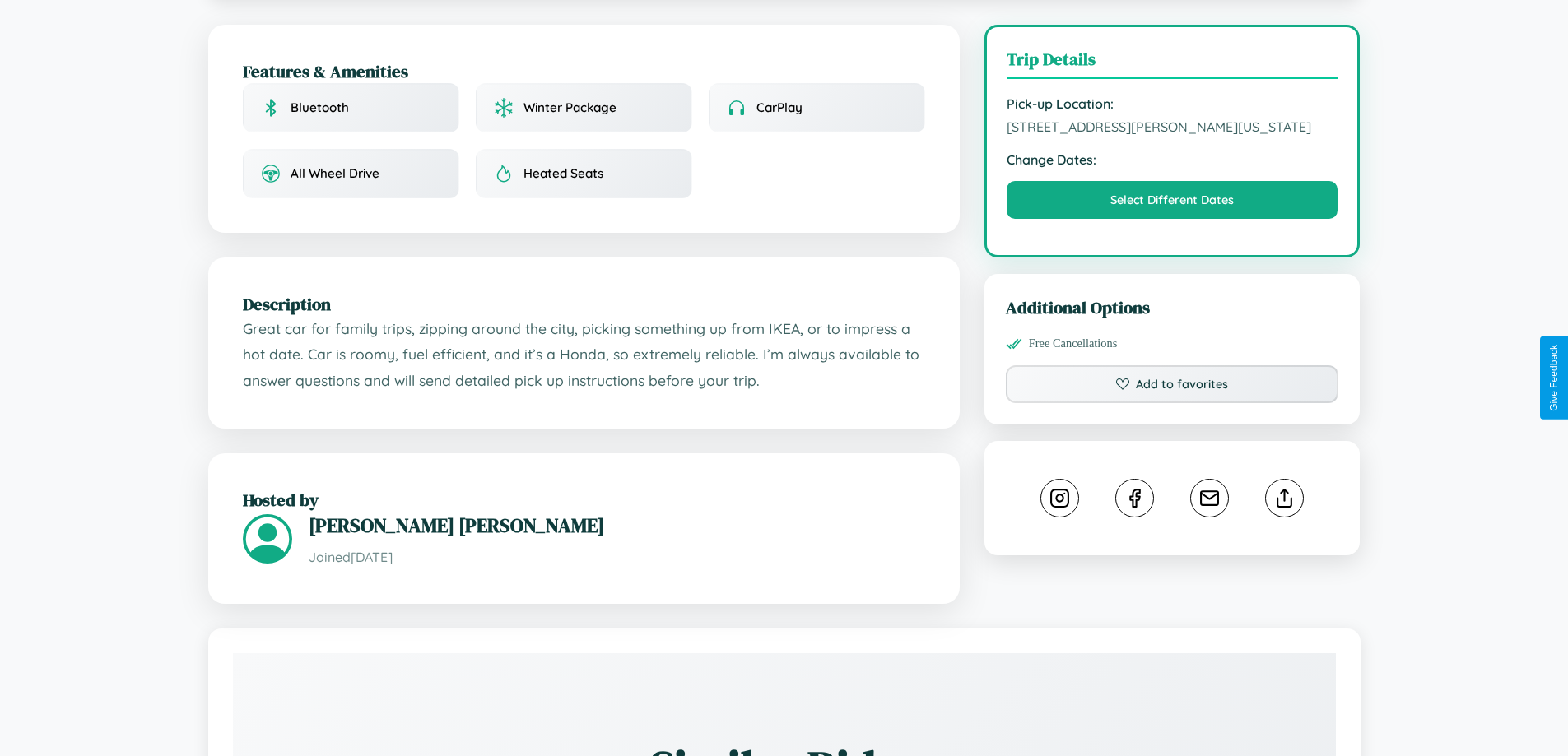
scroll to position [570, 0]
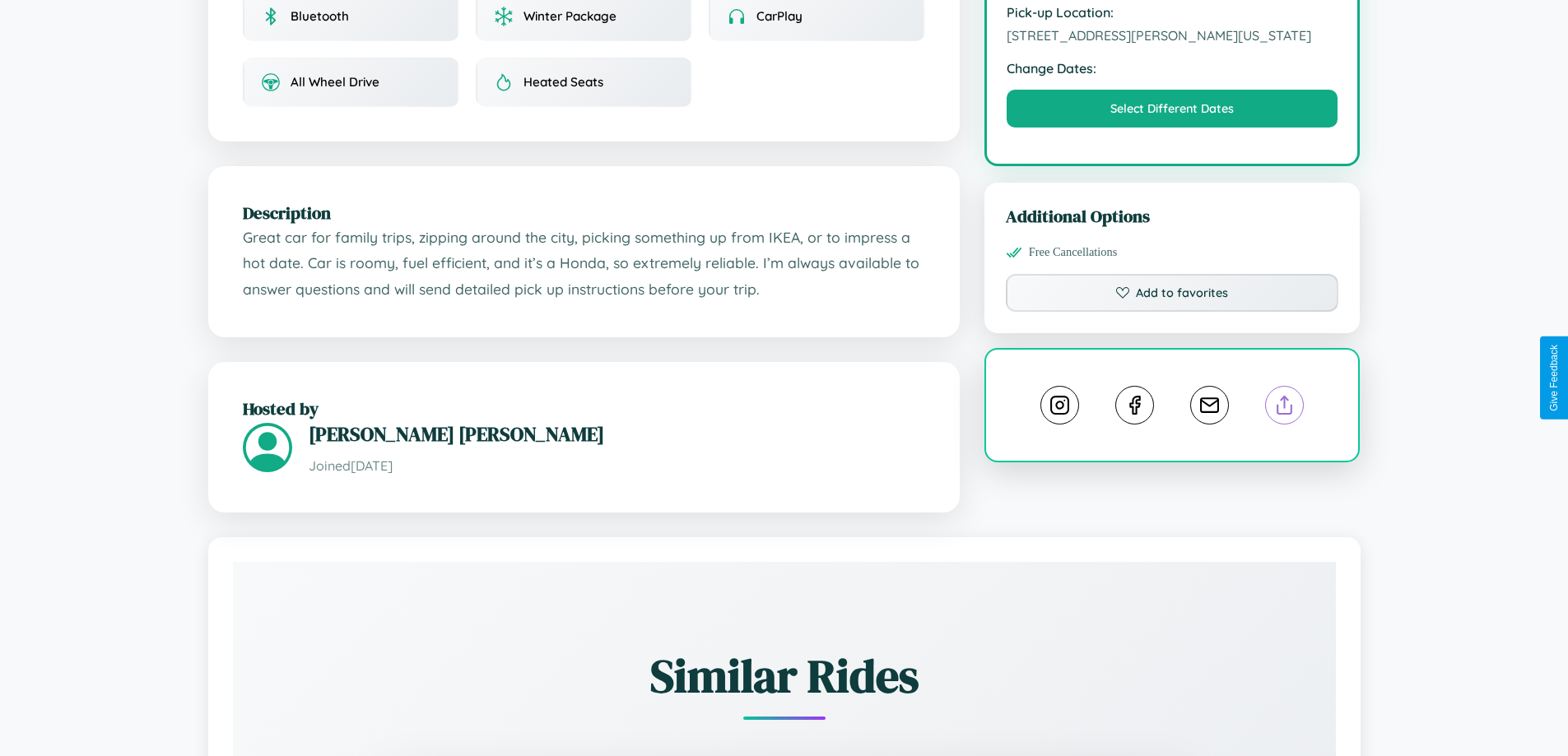
click at [1285, 397] on line at bounding box center [1285, 402] width 0 height 12
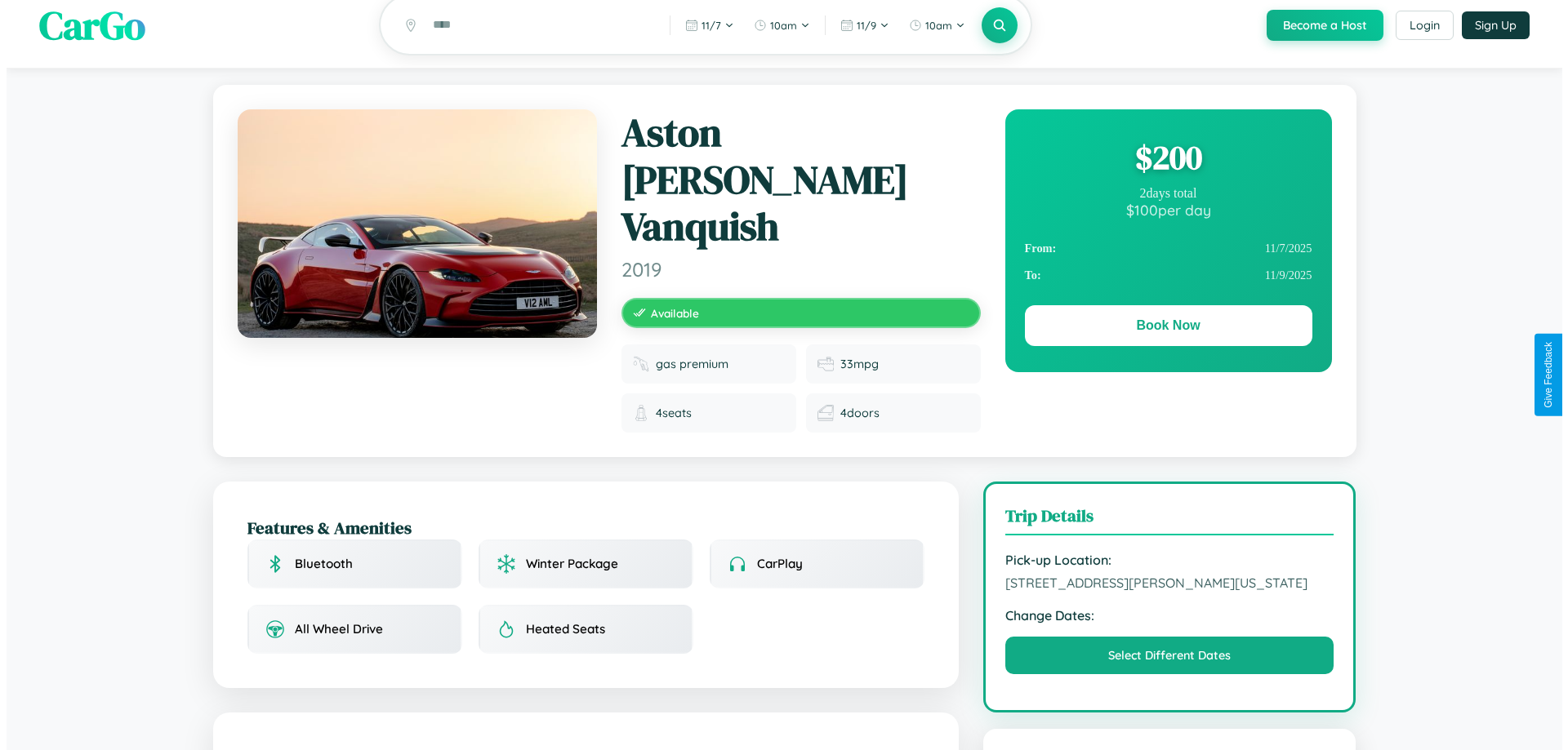
scroll to position [0, 0]
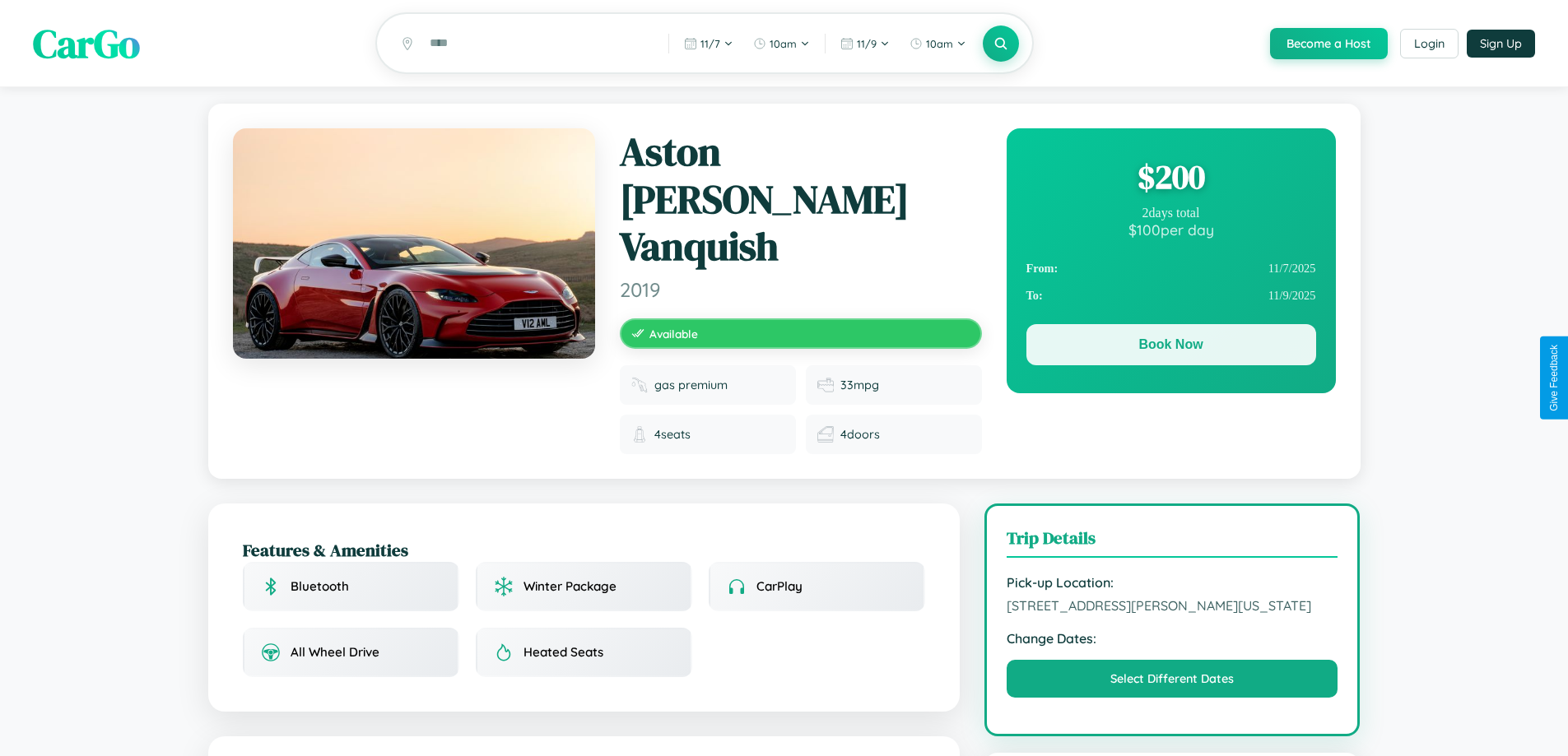
click at [1170, 348] on button "Book Now" at bounding box center [1171, 345] width 290 height 41
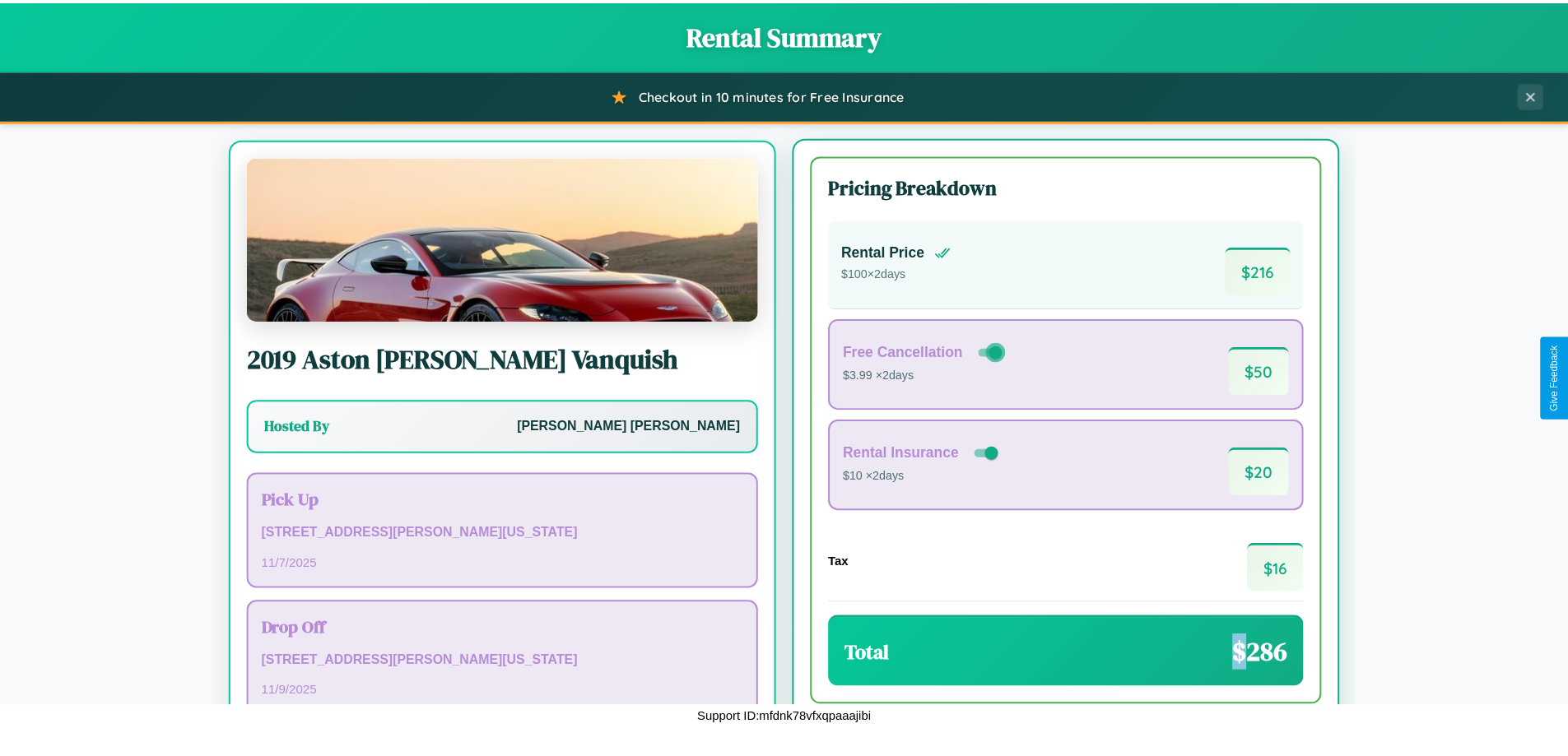
scroll to position [76, 0]
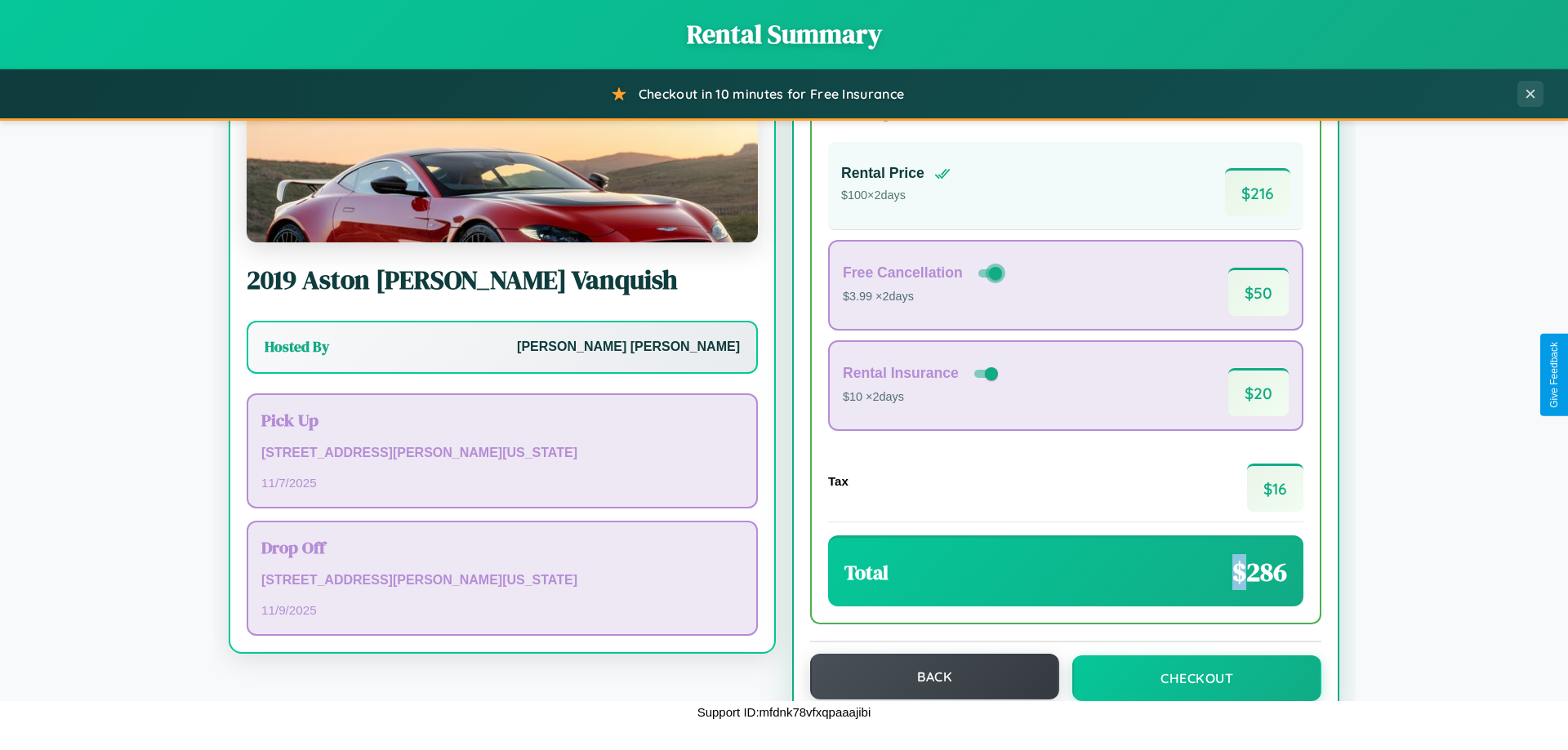
click at [926, 677] on button "Back" at bounding box center [934, 676] width 249 height 46
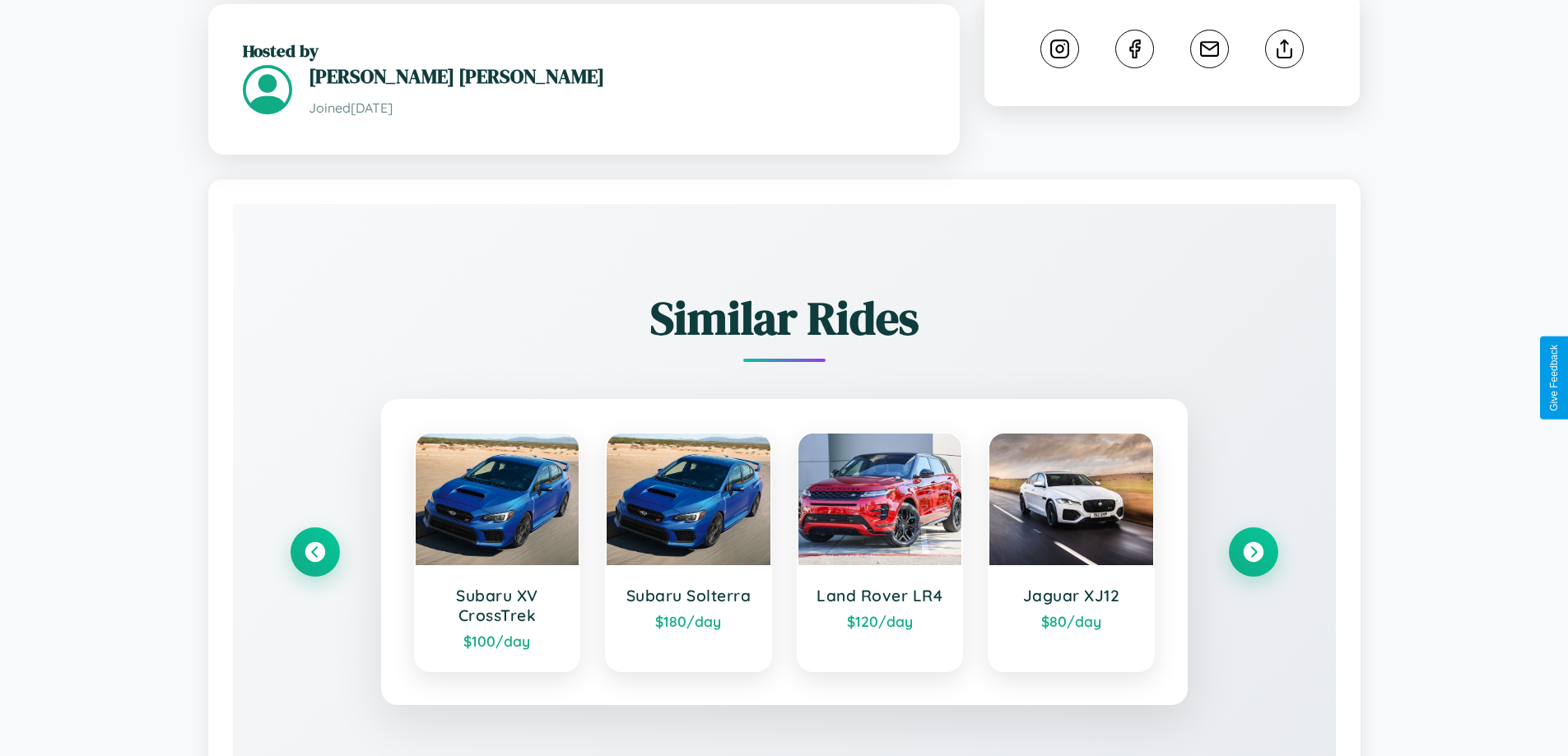
scroll to position [978, 0]
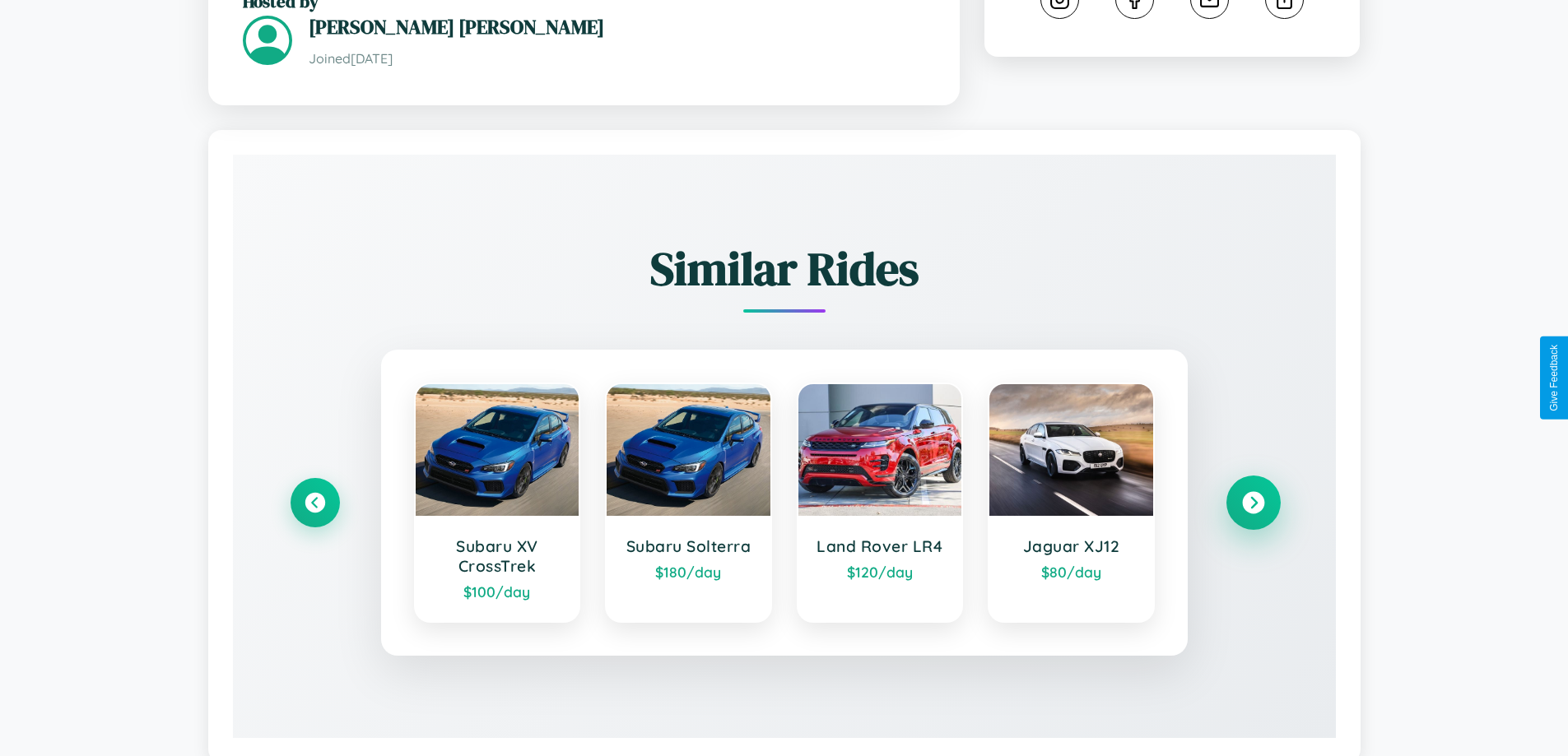
click at [1252, 491] on icon at bounding box center [1253, 502] width 22 height 22
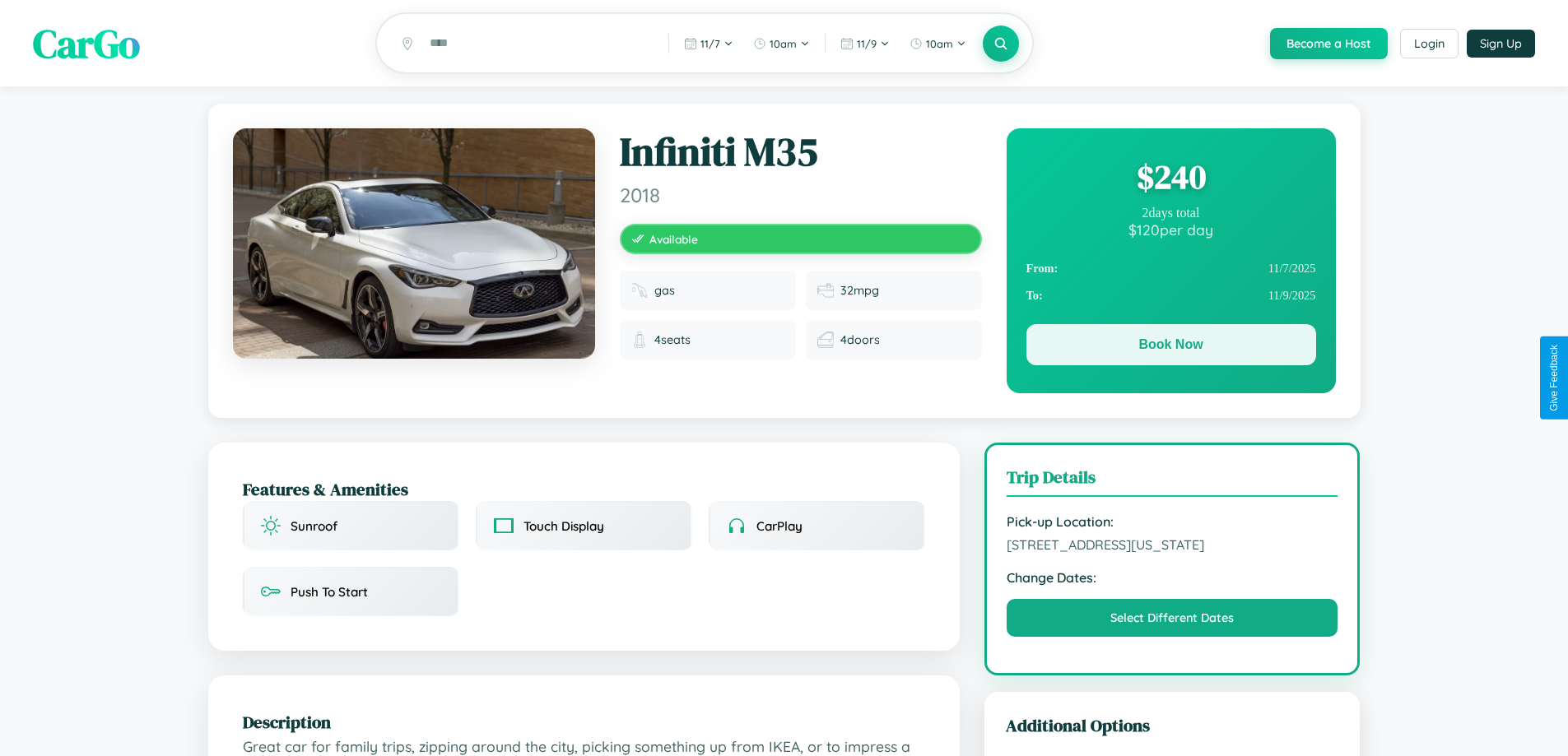
click at [1170, 348] on button "Book Now" at bounding box center [1171, 345] width 290 height 41
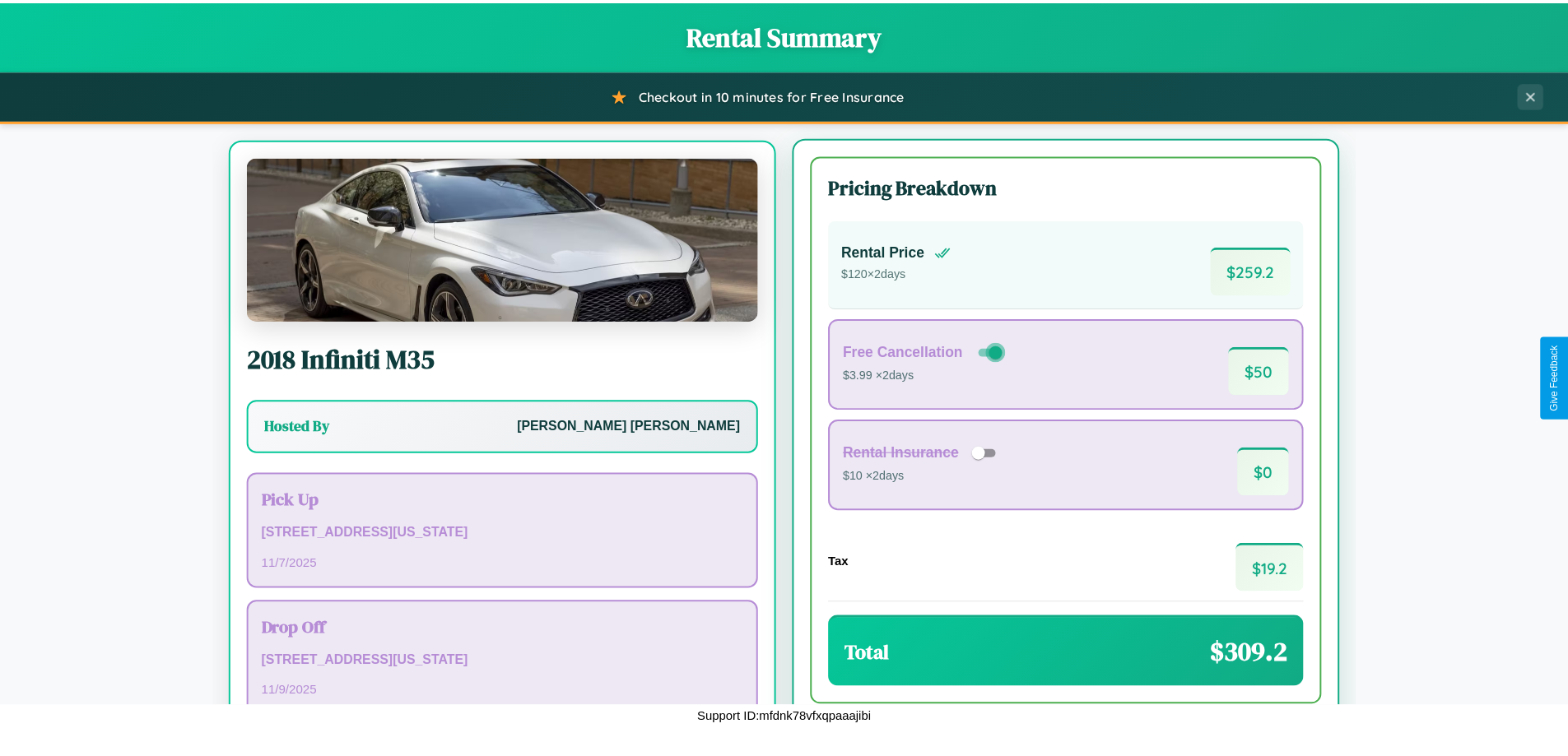
scroll to position [76, 0]
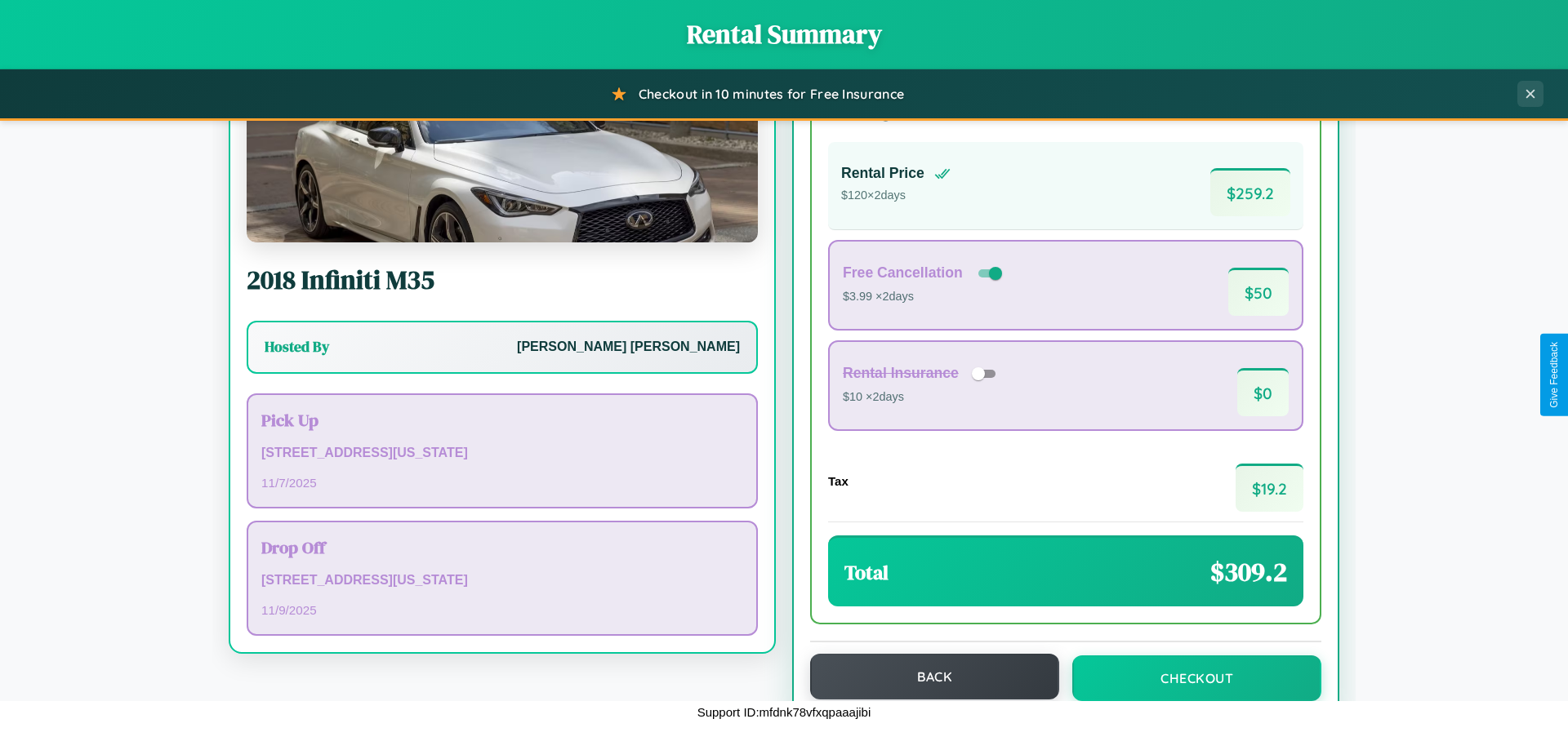
click at [926, 677] on button "Back" at bounding box center [934, 676] width 249 height 46
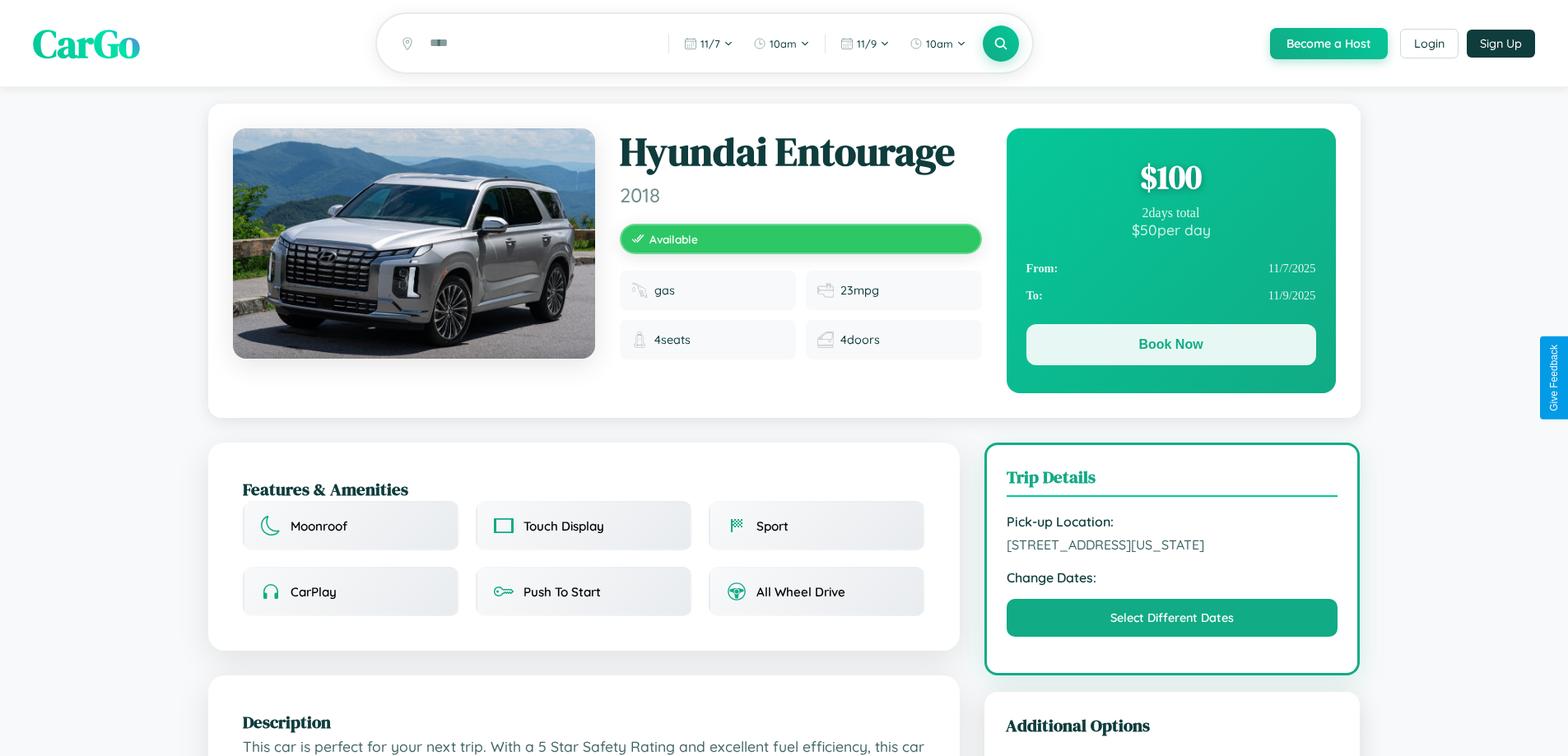
click at [1170, 348] on button "Book Now" at bounding box center [1171, 345] width 290 height 41
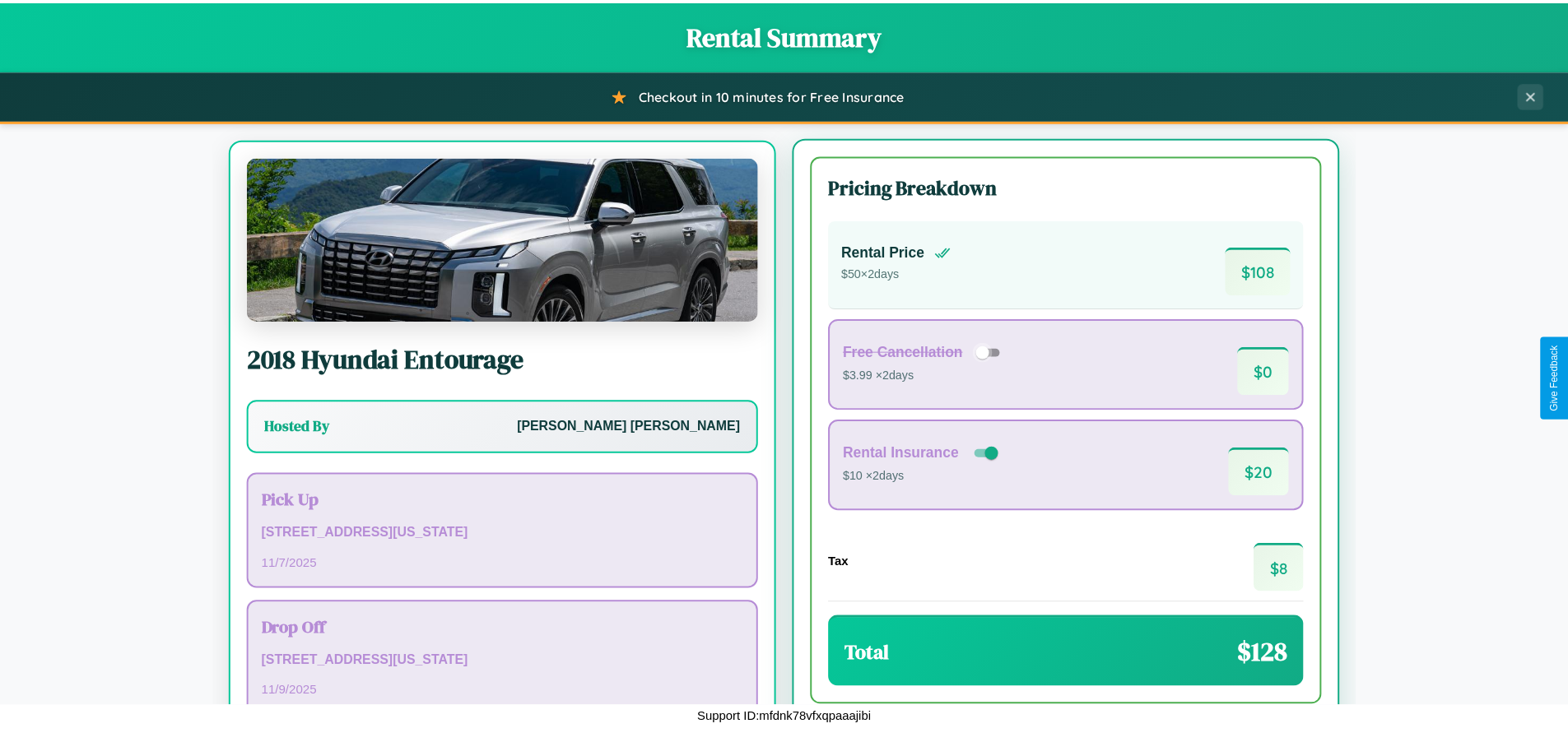
scroll to position [76, 0]
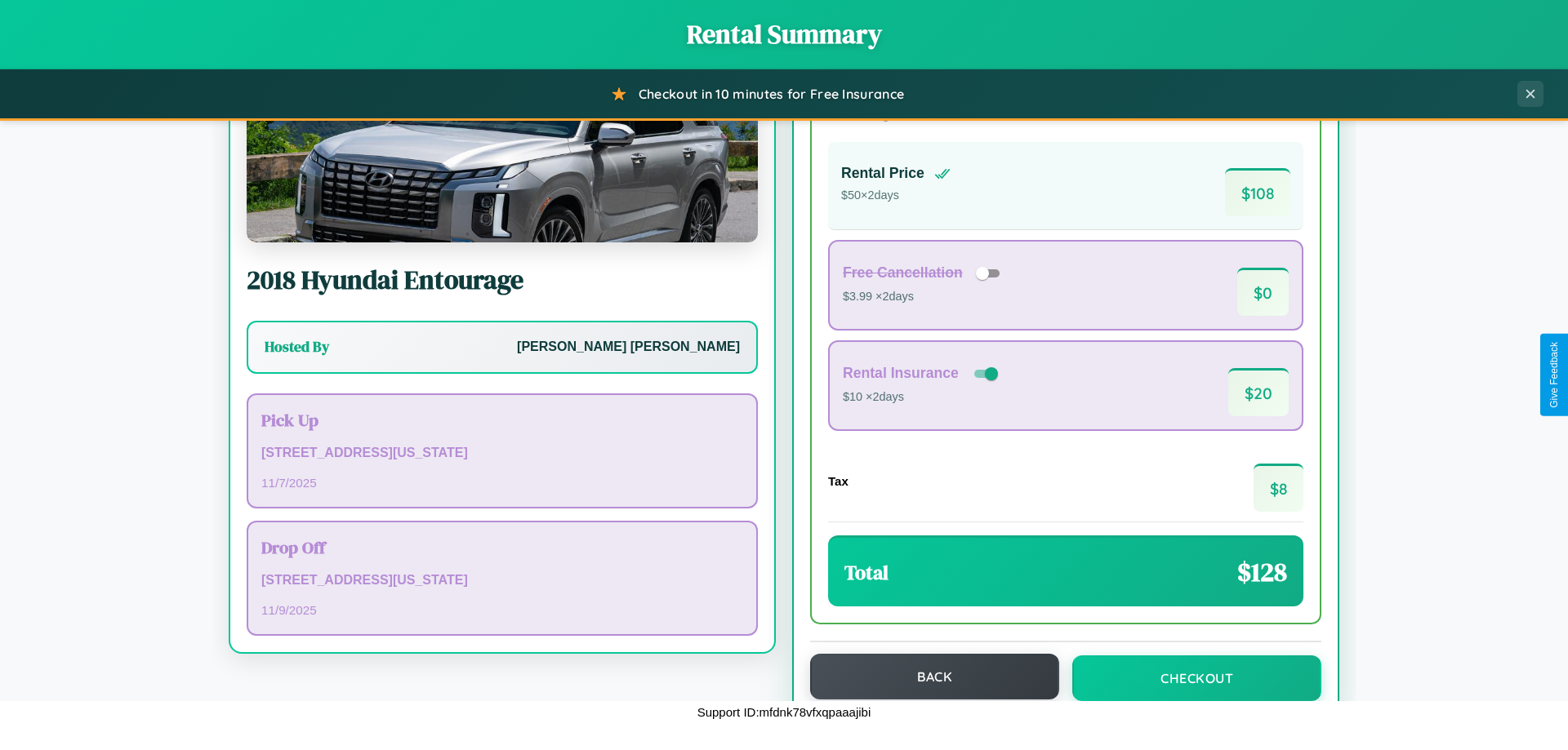
click at [926, 677] on button "Back" at bounding box center [934, 676] width 249 height 46
